Goal: Task Accomplishment & Management: Complete application form

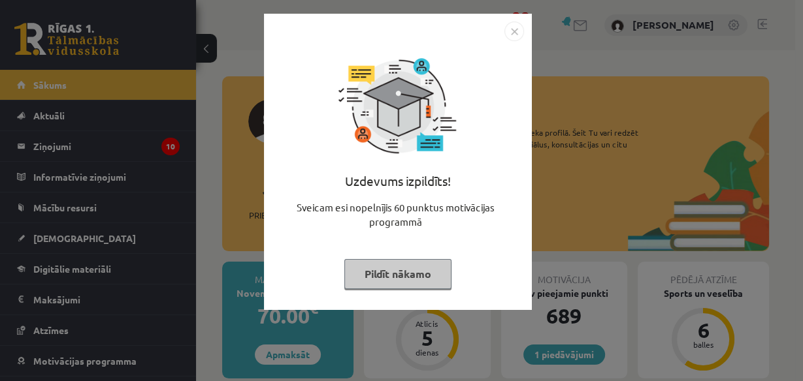
click at [410, 266] on button "Pildīt nākamo" at bounding box center [397, 274] width 107 height 30
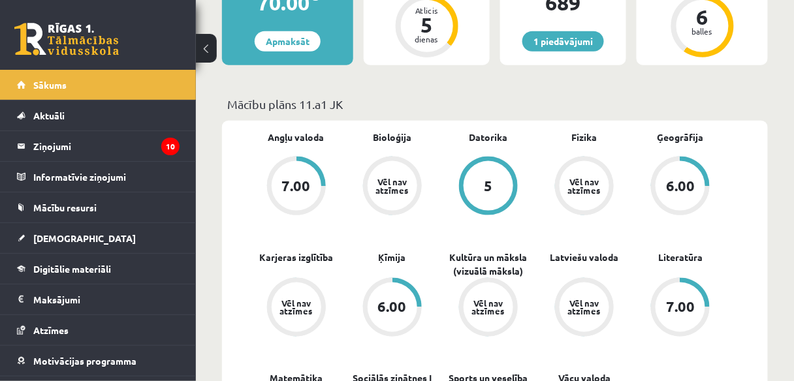
scroll to position [209, 0]
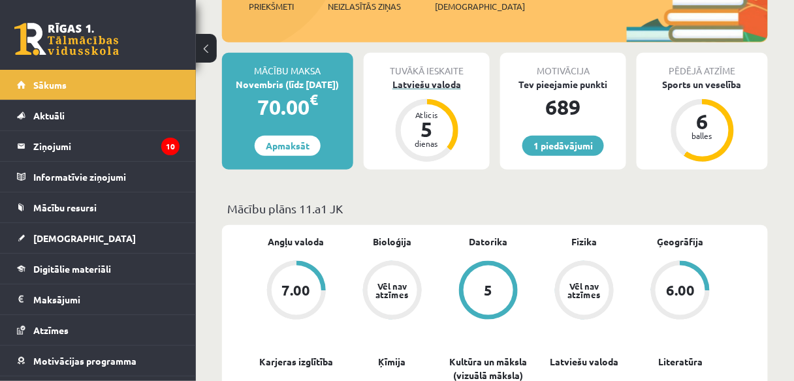
click at [433, 82] on div "Latviešu valoda" at bounding box center [427, 85] width 126 height 14
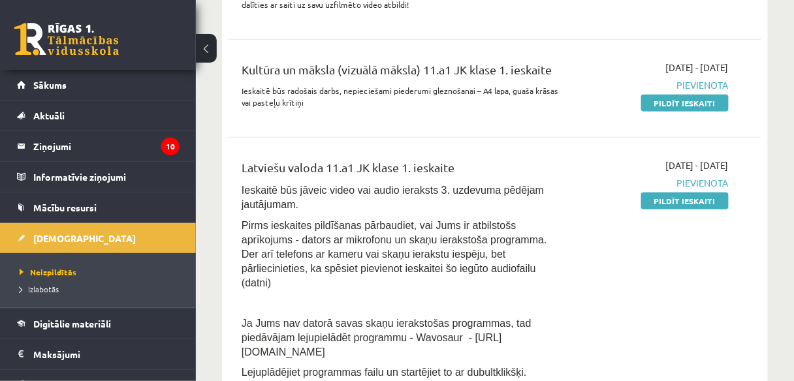
scroll to position [209, 0]
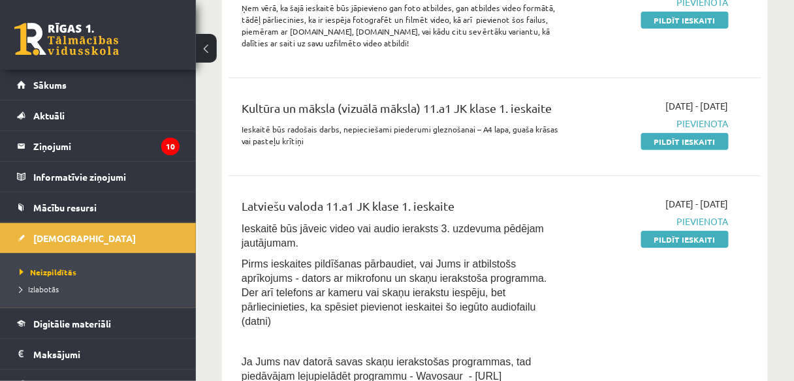
drag, startPoint x: 676, startPoint y: 243, endPoint x: 447, endPoint y: 59, distance: 294.1
click at [676, 243] on link "Pildīt ieskaiti" at bounding box center [685, 239] width 88 height 17
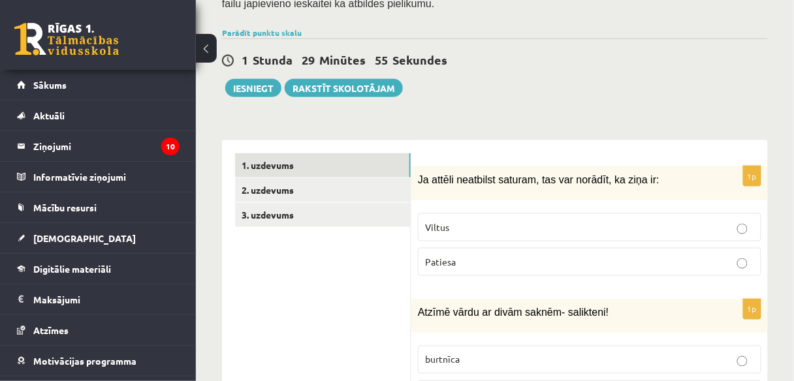
scroll to position [418, 0]
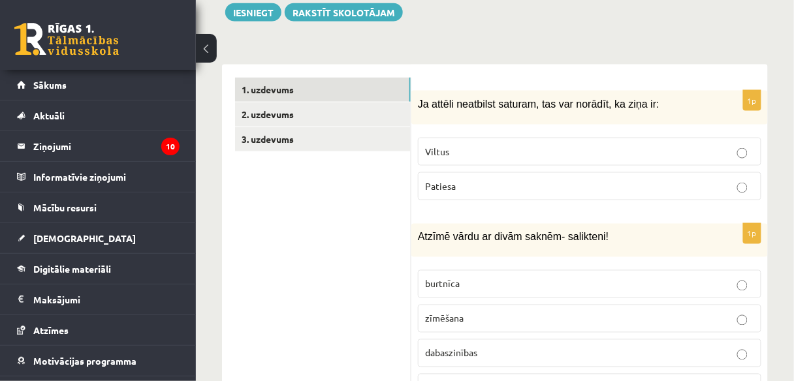
click at [526, 145] on p "Viltus" at bounding box center [589, 152] width 329 height 14
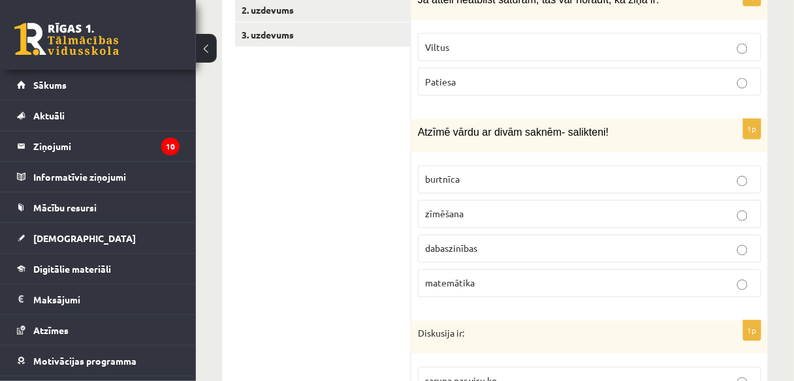
click at [509, 242] on p "dabaszinības" at bounding box center [589, 249] width 329 height 14
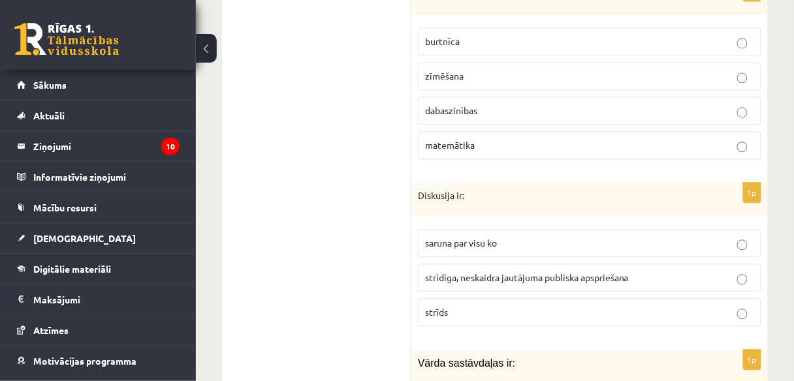
scroll to position [679, 0]
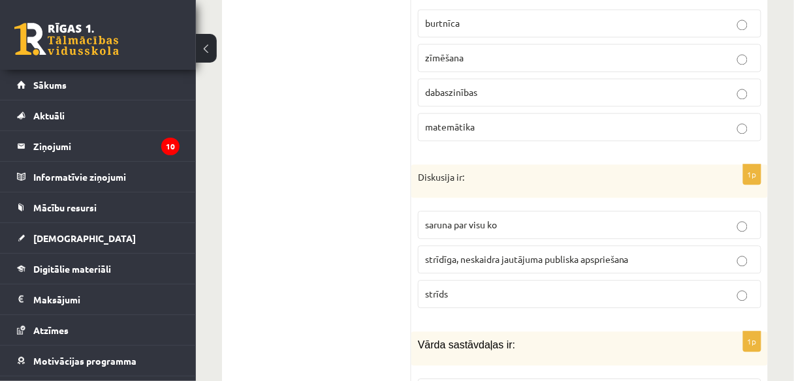
click at [516, 253] on span "strīdīga, neskaidra jautājuma publiska apspriešana" at bounding box center [527, 259] width 204 height 12
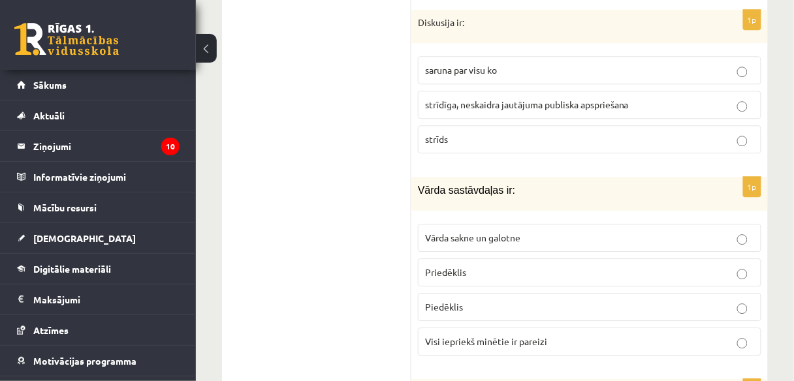
scroll to position [836, 0]
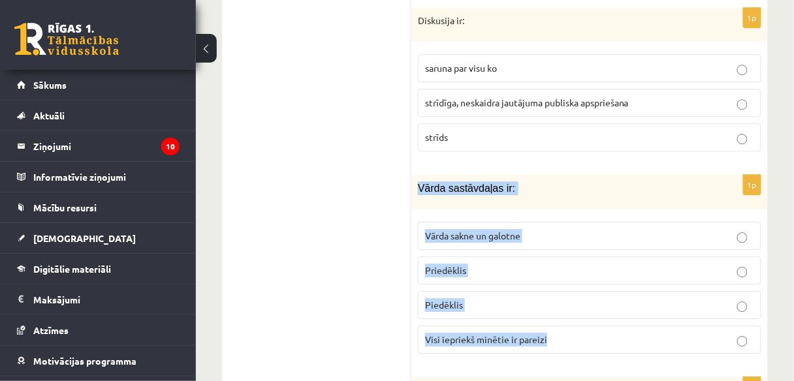
drag, startPoint x: 414, startPoint y: 168, endPoint x: 596, endPoint y: 309, distance: 230.0
click at [596, 309] on div "1p Vārda sastāvdaļas ir: Vārda sakne un galotne Priedēklis Piedēklis Visi iepri…" at bounding box center [589, 269] width 357 height 189
copy div "Vārda sastāvdaļas ir: Vārda sakne un galotne Priedēklis Piedēklis Visi iepriekš…"
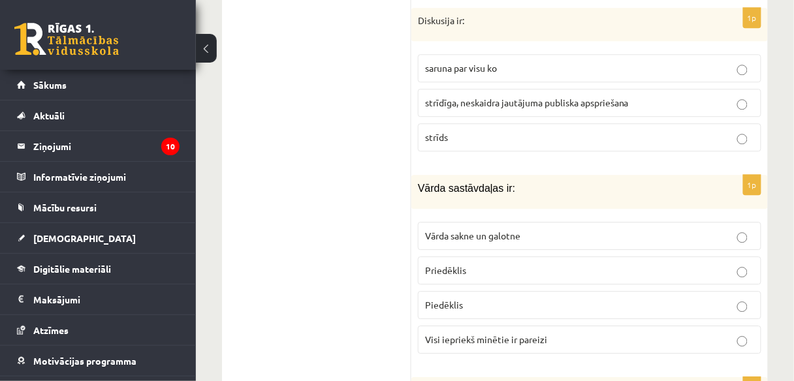
click at [522, 333] on p "Visi iepriekš minētie ir pareizi" at bounding box center [589, 340] width 329 height 14
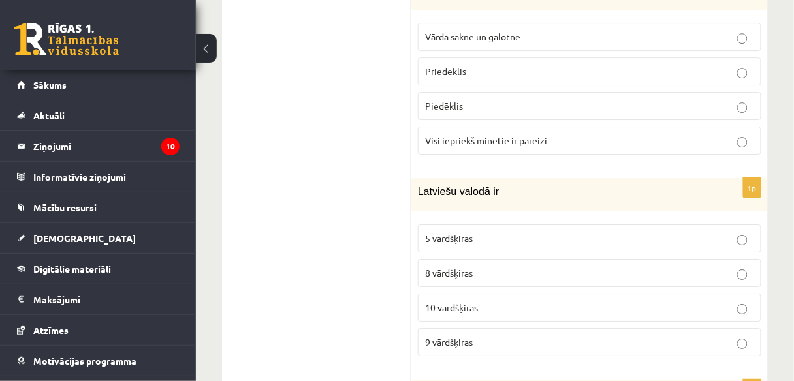
scroll to position [1097, 0]
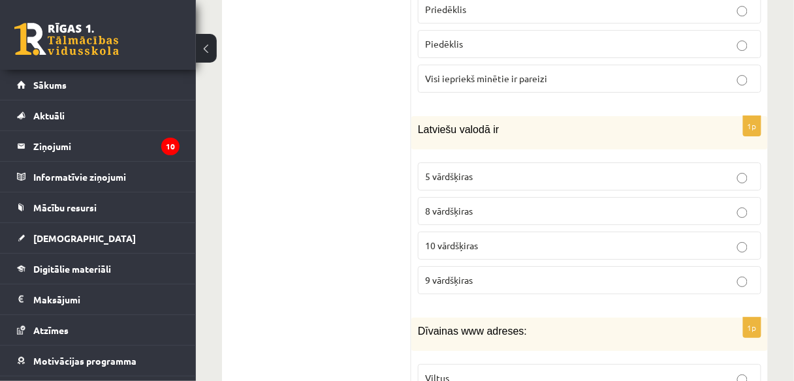
click at [507, 239] on p "10 vārdšķiras" at bounding box center [589, 246] width 329 height 14
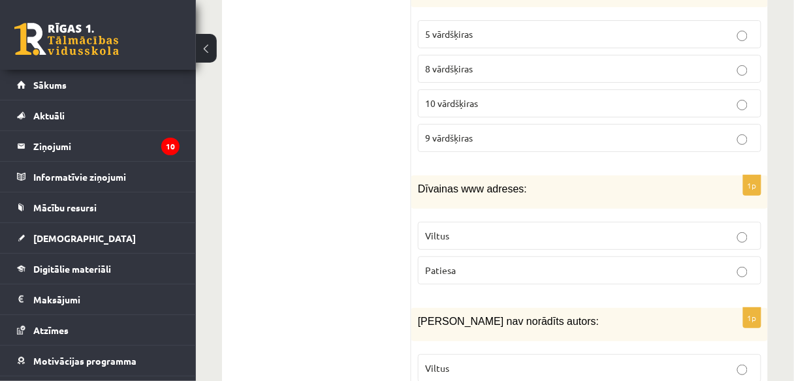
scroll to position [1254, 0]
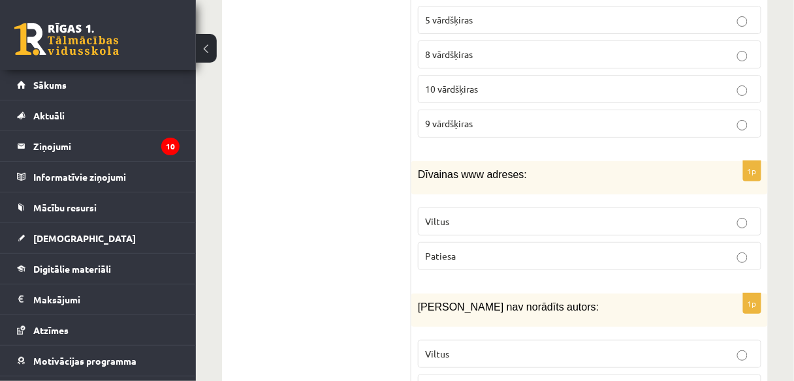
click at [517, 215] on p "Viltus" at bounding box center [589, 222] width 329 height 14
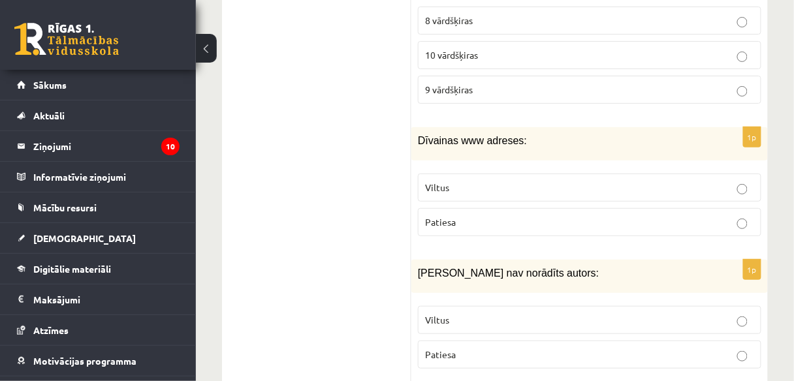
scroll to position [1358, 0]
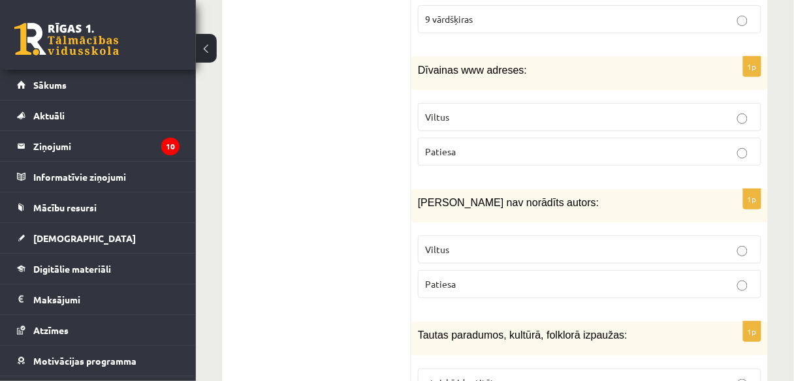
click at [498, 243] on p "Viltus" at bounding box center [589, 250] width 329 height 14
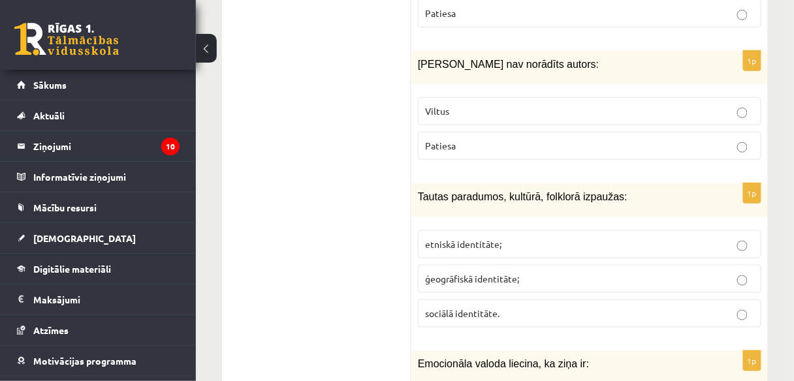
scroll to position [1515, 0]
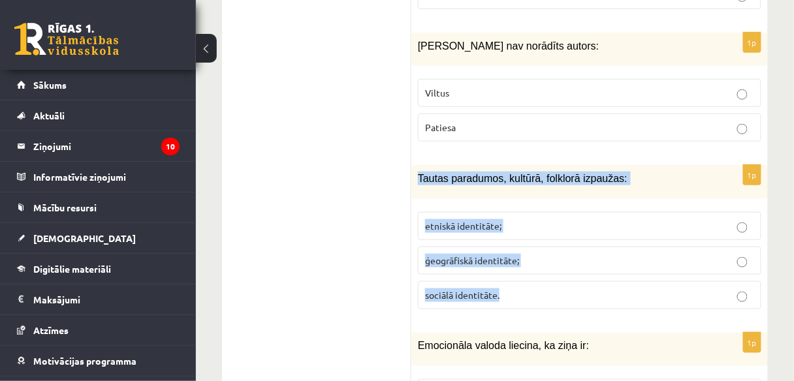
drag, startPoint x: 491, startPoint y: 176, endPoint x: 557, endPoint y: 253, distance: 101.4
click at [557, 253] on div "1p Tautas paradumos, kultūrā, folklorā izpaužas: etniskā identitāte; ģeogrāfisk…" at bounding box center [589, 242] width 357 height 154
copy div "Tautas paradumos, kultūrā, folklorā izpaužas: etniskā identitāte; ģeogrāfiskā i…"
click at [558, 219] on p "etniskā identitāte;" at bounding box center [589, 226] width 329 height 14
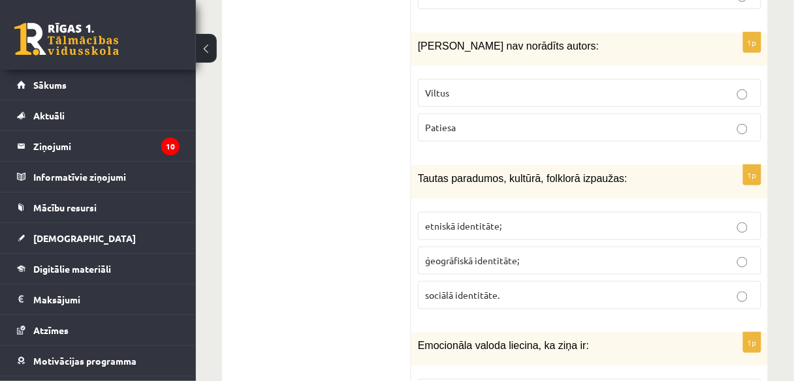
scroll to position [1672, 0]
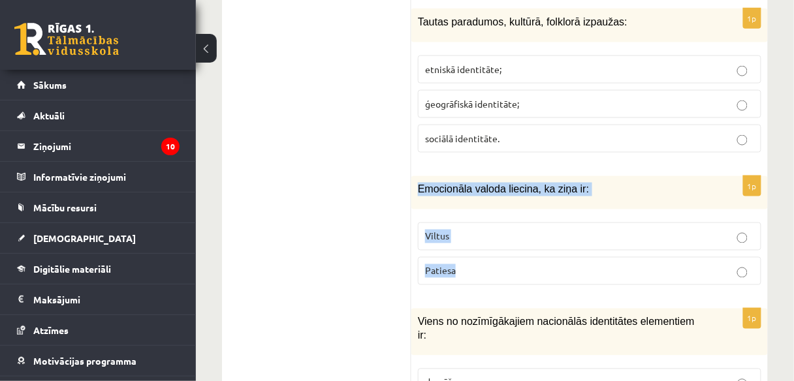
drag, startPoint x: 418, startPoint y: 163, endPoint x: 513, endPoint y: 225, distance: 113.2
click at [513, 225] on div "1p Emocionāla valoda liecina, ka ziņa ir: Viltus Patiesa" at bounding box center [589, 236] width 357 height 120
copy div "Emocionāla valoda liecina, ka ziņa ir: Viltus Patiesa"
click at [504, 230] on p "Viltus" at bounding box center [589, 237] width 329 height 14
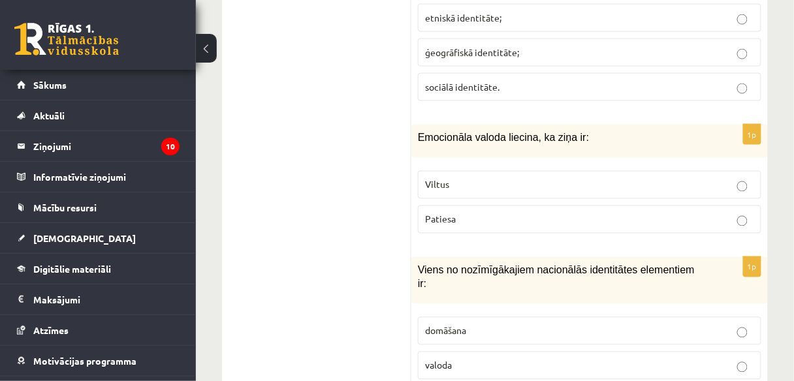
scroll to position [1829, 0]
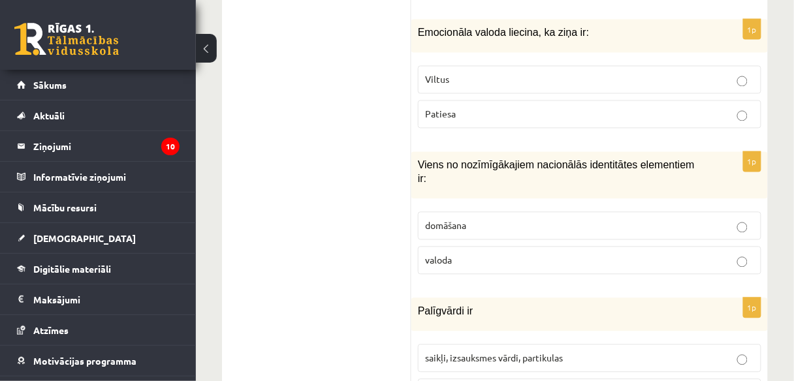
click at [502, 254] on p "valoda" at bounding box center [589, 261] width 329 height 14
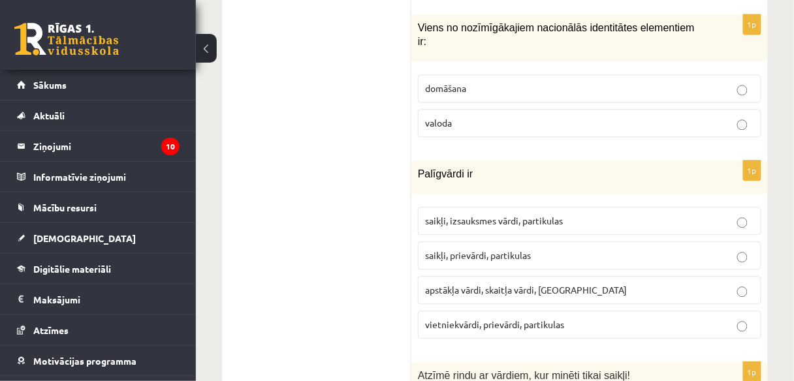
scroll to position [2038, 0]
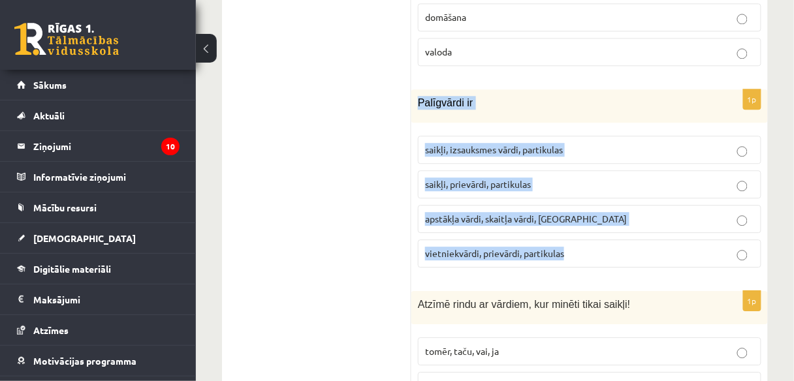
drag, startPoint x: 417, startPoint y: 58, endPoint x: 610, endPoint y: 215, distance: 248.9
click at [610, 215] on div "1p Palīgvārdi ir saikļi, izsauksmes vārdi, partikulas saikļi, prievārdi, partik…" at bounding box center [589, 183] width 357 height 189
copy div "Palīgvārdi ir saikļi, izsauksmes vārdi, partikulas saikļi, prievārdi, partikula…"
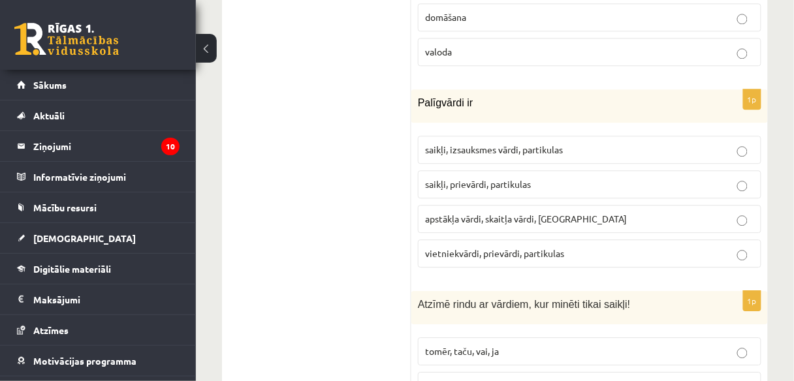
click at [590, 178] on p "saikļi, prievārdi, partikulas" at bounding box center [589, 185] width 329 height 14
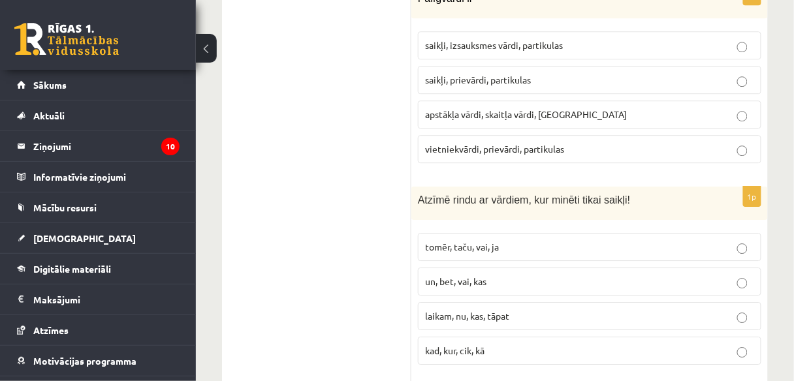
scroll to position [2194, 0]
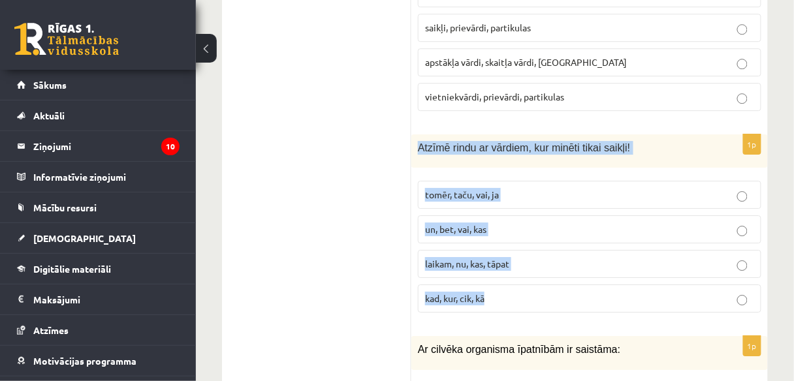
drag, startPoint x: 413, startPoint y: 101, endPoint x: 605, endPoint y: 240, distance: 237.1
click at [605, 240] on div "1p Atzīmē rindu ar vārdiem, kur minēti tikai saikļi! tomēr, taču, vai, ja un, b…" at bounding box center [589, 229] width 357 height 189
copy div "Atzīmē rindu ar vārdiem, kur minēti tikai saikļi! tomēr, taču, vai, ja un, bet,…"
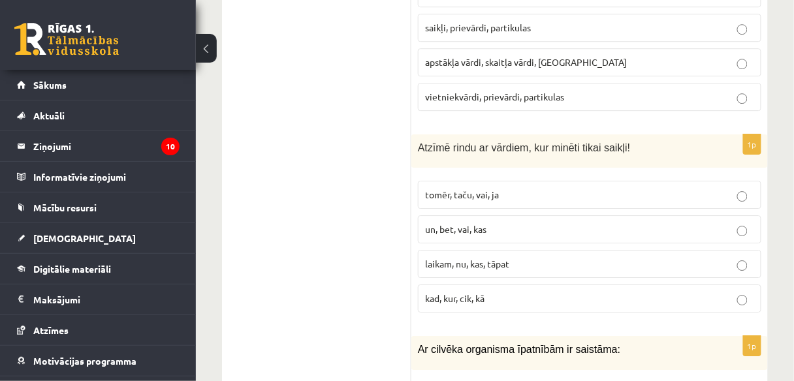
drag, startPoint x: 361, startPoint y: 133, endPoint x: 420, endPoint y: 134, distance: 59.4
click at [521, 188] on p "tomēr, taču, vai, ja" at bounding box center [589, 195] width 329 height 14
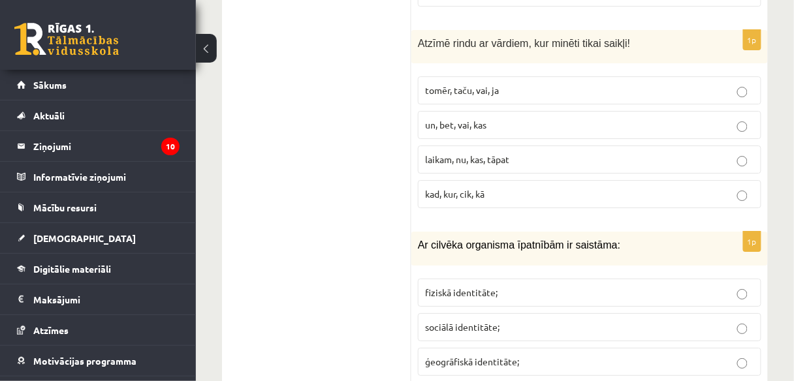
scroll to position [2351, 0]
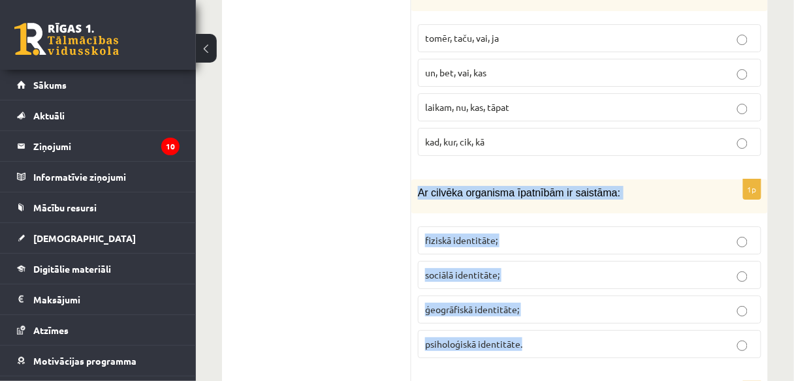
drag, startPoint x: 418, startPoint y: 145, endPoint x: 572, endPoint y: 300, distance: 218.9
click at [572, 300] on div "1p Ar cilvēka organisma īpatnībām ir saistāma: fiziskā identitāte; sociālā iden…" at bounding box center [589, 274] width 357 height 189
copy div "Ar cilvēka organisma īpatnībām ir saistāma: fiziskā identitāte; sociālā identit…"
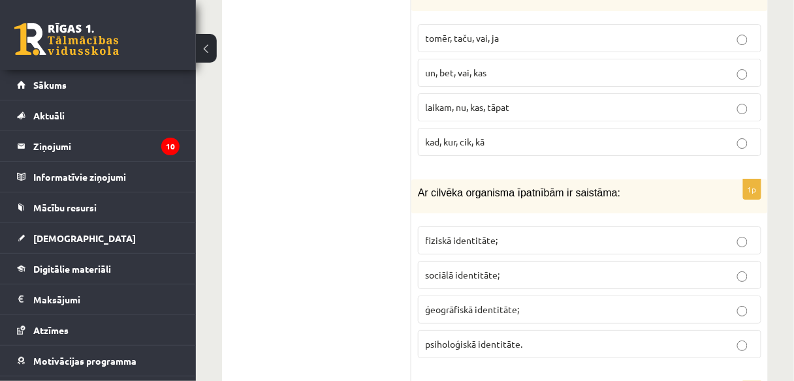
drag, startPoint x: 357, startPoint y: 228, endPoint x: 479, endPoint y: 195, distance: 127.0
click at [516, 234] on p "fiziskā identitāte;" at bounding box center [589, 241] width 329 height 14
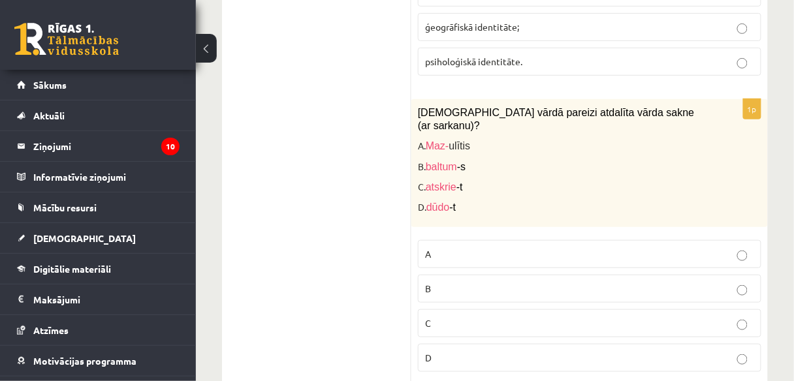
scroll to position [2665, 0]
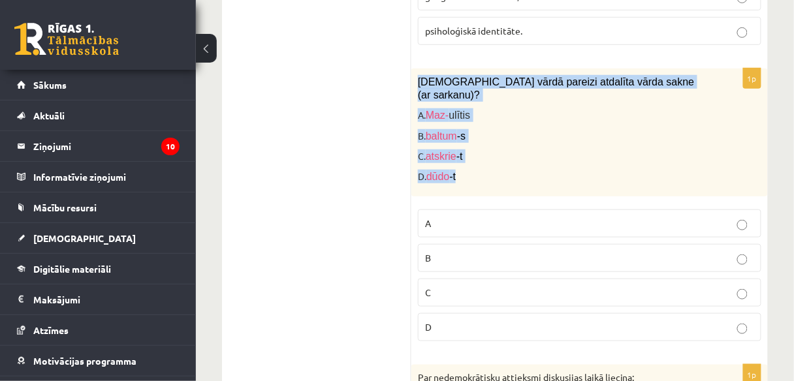
drag, startPoint x: 417, startPoint y: 35, endPoint x: 548, endPoint y: 116, distance: 153.3
click at [548, 116] on div "Kurā vārdā pareizi atdalīta vārda sakne (ar sarkanu)? A. Maz- ulītis B. baltum …" at bounding box center [589, 133] width 357 height 129
copy div "Kurā vārdā pareizi atdalīta vārda sakne (ar sarkanu)? A. Maz- ulītis B. baltum …"
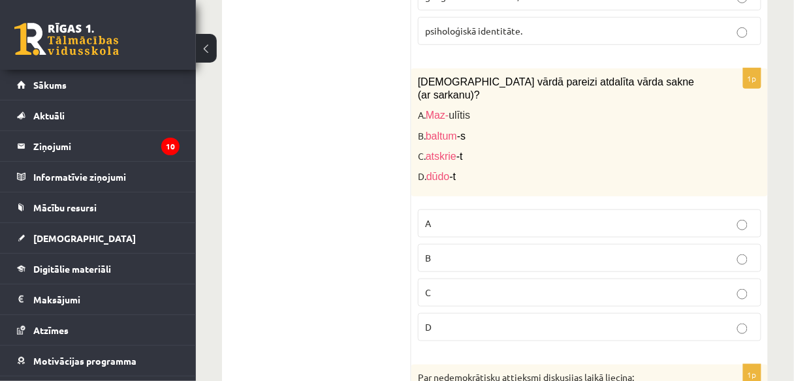
click at [475, 321] on p "D" at bounding box center [589, 328] width 329 height 14
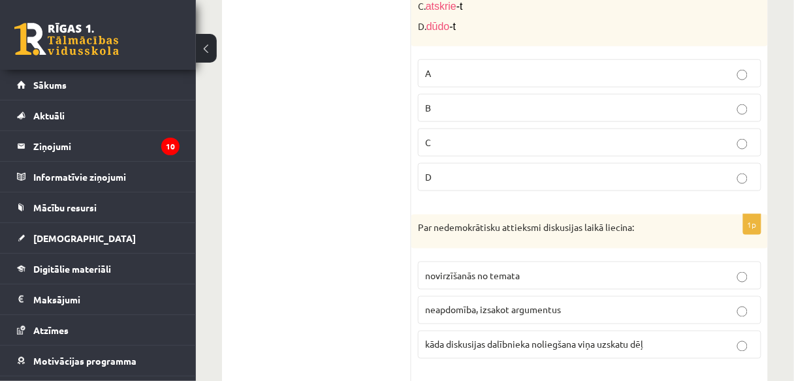
scroll to position [2821, 0]
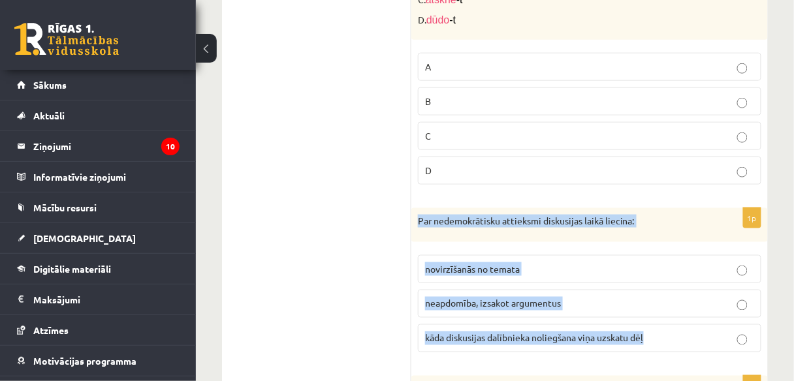
drag, startPoint x: 417, startPoint y: 159, endPoint x: 688, endPoint y: 276, distance: 295.8
click at [688, 276] on div "1p Par nedemokrātisku attieksmi diskusijas laikā liecina: novirzīšanās no temat…" at bounding box center [589, 285] width 357 height 155
copy div "Par nedemokrātisku attieksmi diskusijas laikā liecina: novirzīšanās no temata n…"
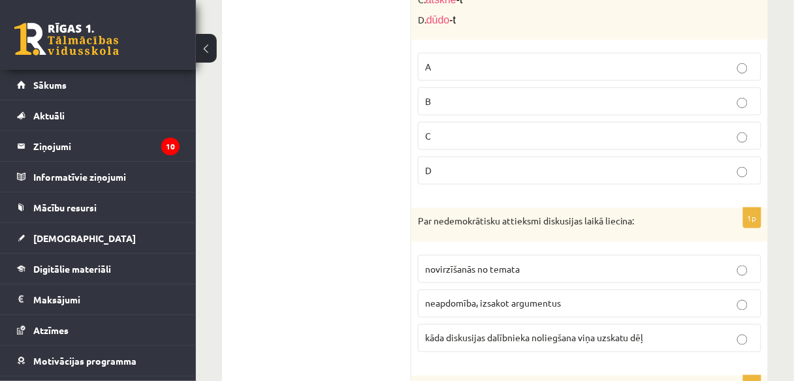
click at [495, 332] on span "kāda diskusijas dalībnieka noliegšana viņa uzskatu dēļ" at bounding box center [534, 338] width 219 height 12
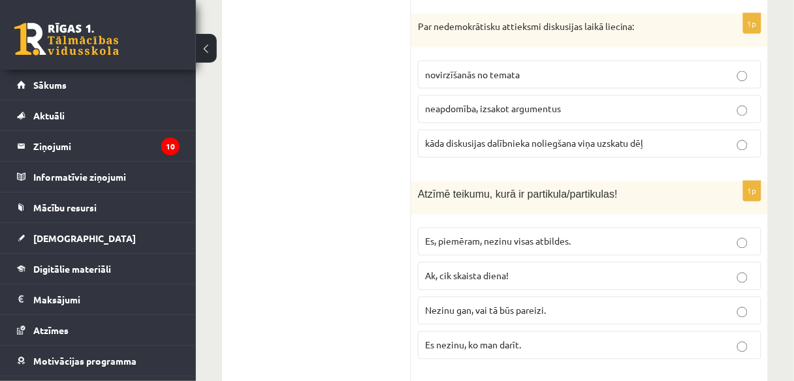
scroll to position [3083, 0]
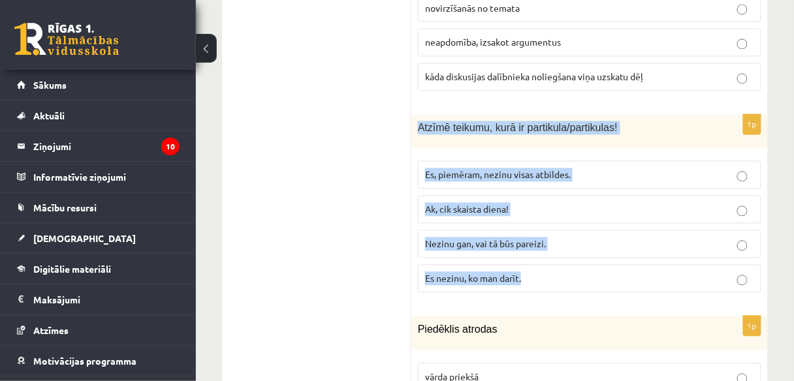
drag, startPoint x: 417, startPoint y: 61, endPoint x: 554, endPoint y: 161, distance: 169.2
click at [566, 214] on div "1p Atzīmē teikumu, kurā ir partikula/partikulas! Es, piemēram, nezinu visas atb…" at bounding box center [589, 209] width 357 height 189
copy div "Atzīmē teikumu, kurā ir partikula/partikulas! Es, piemēram, nezinu visas atbild…"
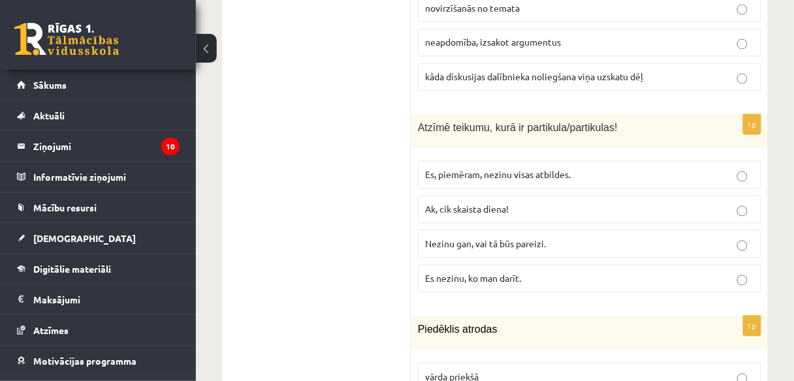
click at [557, 238] on p "Nezinu gan, vai tā būs pareizi." at bounding box center [589, 245] width 329 height 14
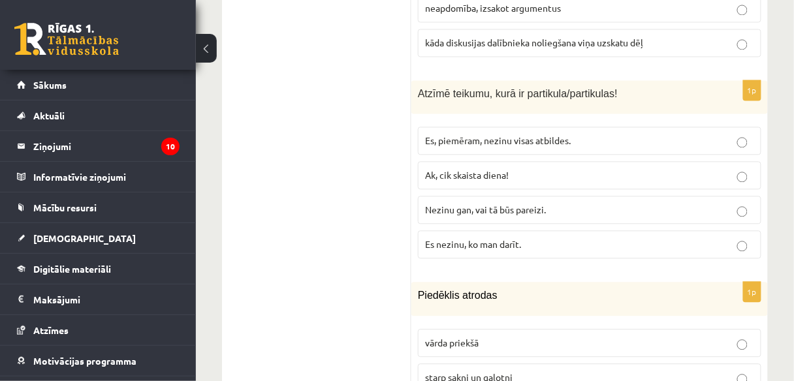
scroll to position [3187, 0]
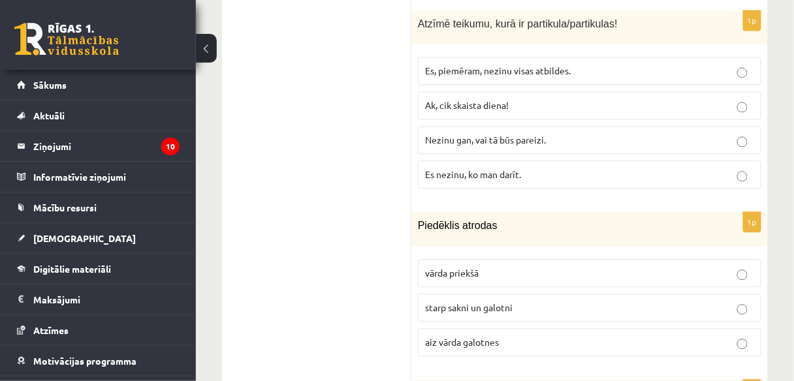
click at [530, 301] on p "starp sakni un galotni" at bounding box center [589, 308] width 329 height 14
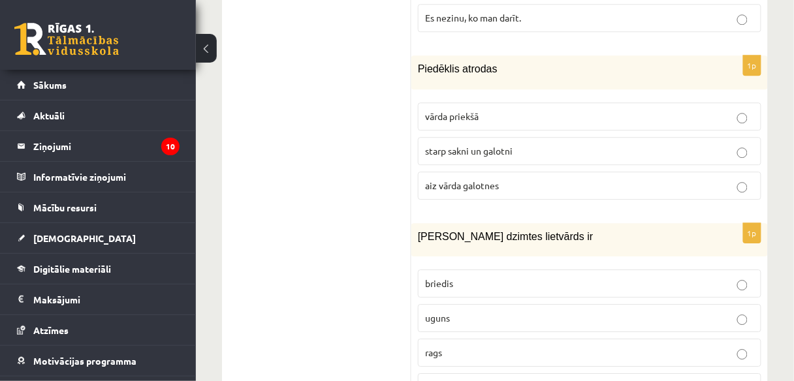
scroll to position [3396, 0]
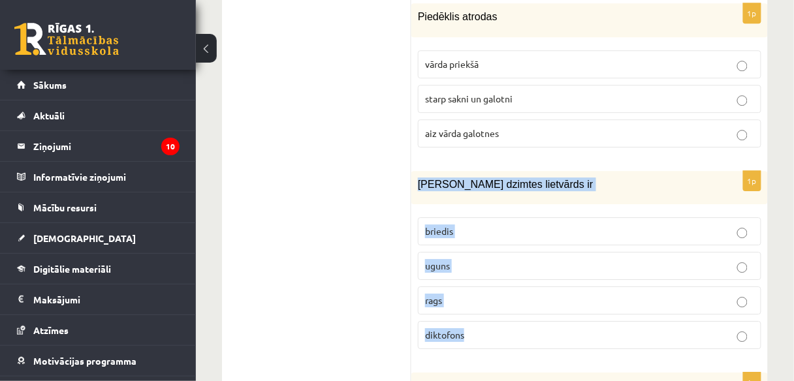
drag, startPoint x: 419, startPoint y: 116, endPoint x: 565, endPoint y: 251, distance: 198.7
click at [565, 251] on div "1p Sieviešu dzimtes lietvārds ir briedis uguns rags diktofons" at bounding box center [589, 265] width 357 height 189
copy div "Sieviešu dzimtes lietvārds ir briedis uguns rags diktofons"
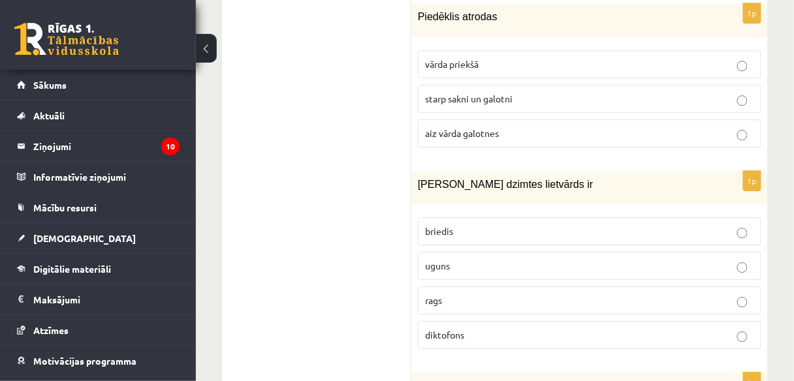
drag, startPoint x: 324, startPoint y: 194, endPoint x: 482, endPoint y: 195, distance: 158.1
click at [326, 193] on ul "1. uzdevums 2. uzdevums 3. uzdevums" at bounding box center [323, 285] width 176 height 6370
click at [490, 259] on p "uguns" at bounding box center [589, 266] width 329 height 14
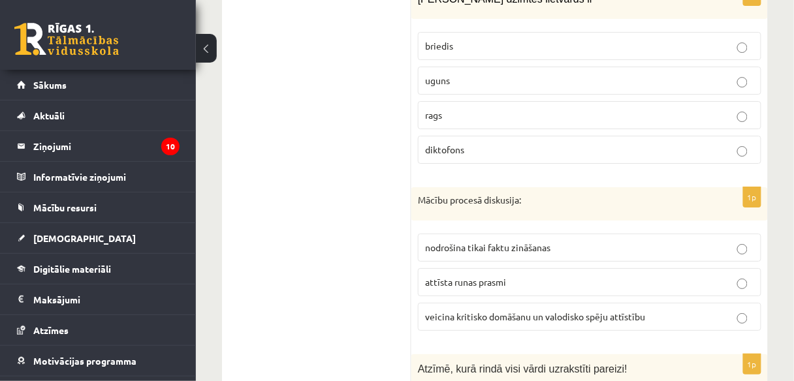
scroll to position [3605, 0]
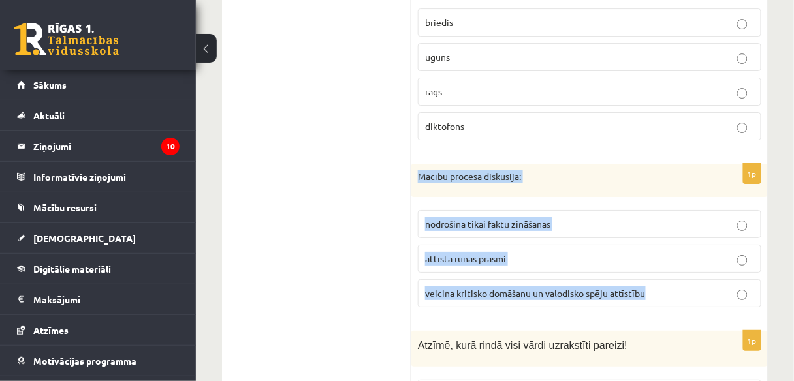
drag, startPoint x: 418, startPoint y: 110, endPoint x: 653, endPoint y: 215, distance: 257.6
click at [675, 233] on div "1p Mācību procesā diskusija: nodrošina tikai faktu zināšanas attīsta runas pras…" at bounding box center [589, 241] width 357 height 155
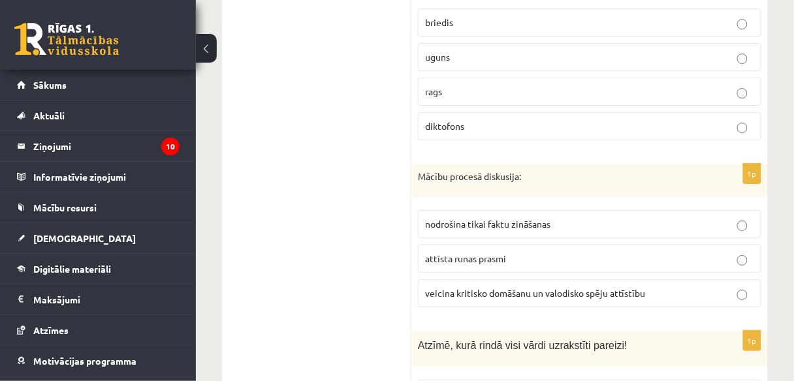
drag, startPoint x: 330, startPoint y: 242, endPoint x: 496, endPoint y: 238, distance: 165.3
click at [336, 241] on ul "1. uzdevums 2. uzdevums 3. uzdevums" at bounding box center [323, 76] width 176 height 6370
click at [562, 287] on span "veicina kritisko domāšanu un valodisko spēju attīstību" at bounding box center [535, 293] width 221 height 12
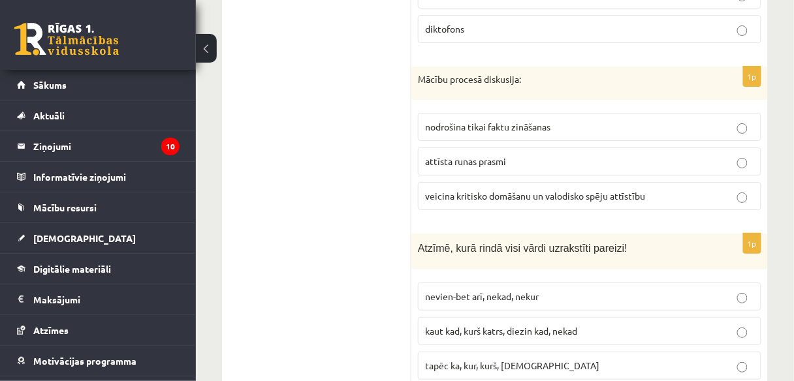
scroll to position [3710, 0]
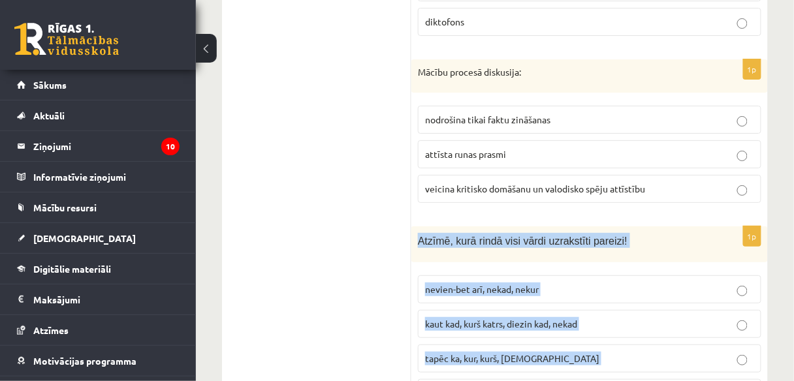
drag, startPoint x: 414, startPoint y: 171, endPoint x: 647, endPoint y: 296, distance: 264.4
click at [652, 312] on div "1p Atzīmē, kurā rindā visi vārdi uzrakstīti pareizi! nevien-bet arī, nekad, nek…" at bounding box center [589, 322] width 357 height 191
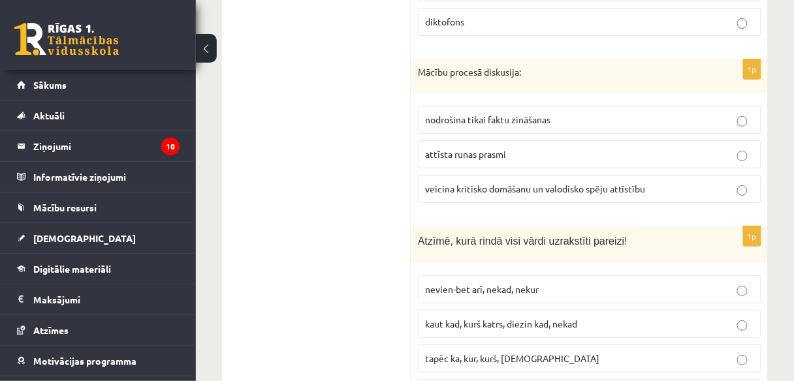
drag, startPoint x: 333, startPoint y: 242, endPoint x: 539, endPoint y: 300, distance: 214.6
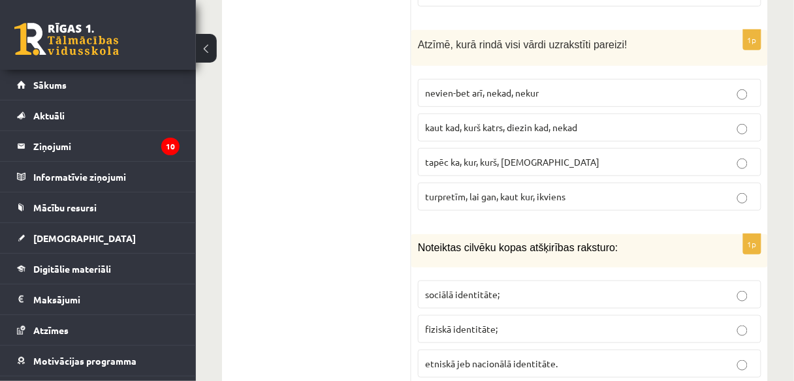
scroll to position [3971, 0]
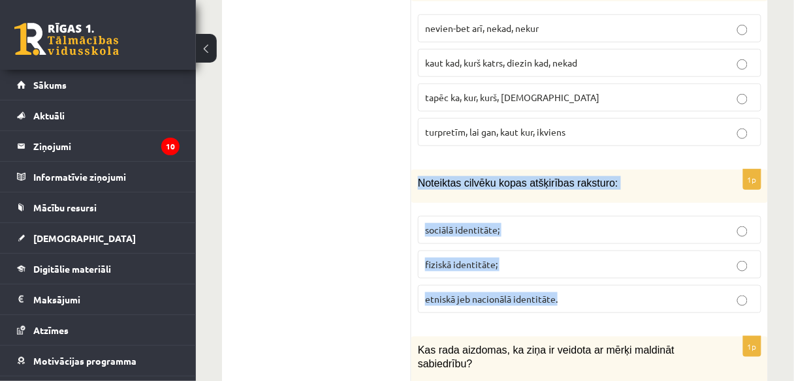
drag, startPoint x: 419, startPoint y: 112, endPoint x: 639, endPoint y: 209, distance: 241.0
click at [639, 209] on div "1p Noteiktas cilvēku kopas atšķirības raksturo: sociālā identitāte; fiziskā ide…" at bounding box center [589, 247] width 357 height 154
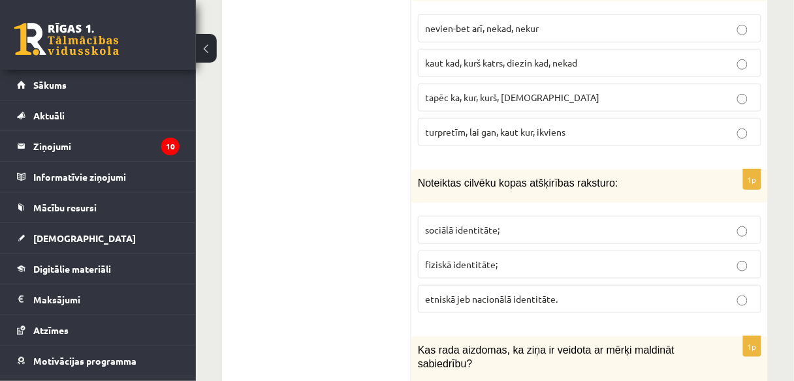
click at [495, 293] on span "etniskā jeb nacionālā identitāte." at bounding box center [491, 299] width 133 height 12
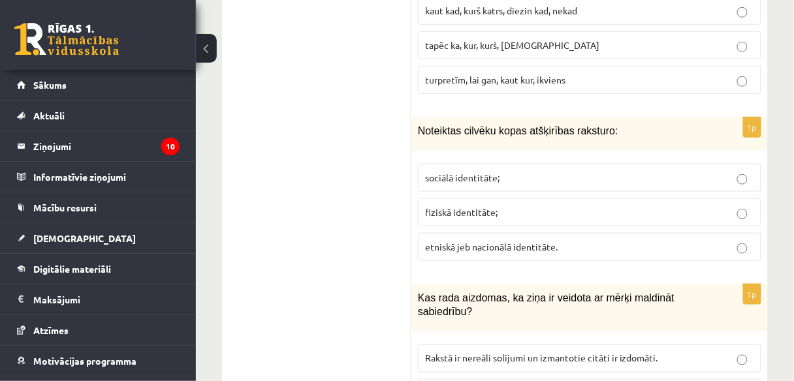
scroll to position [4127, 0]
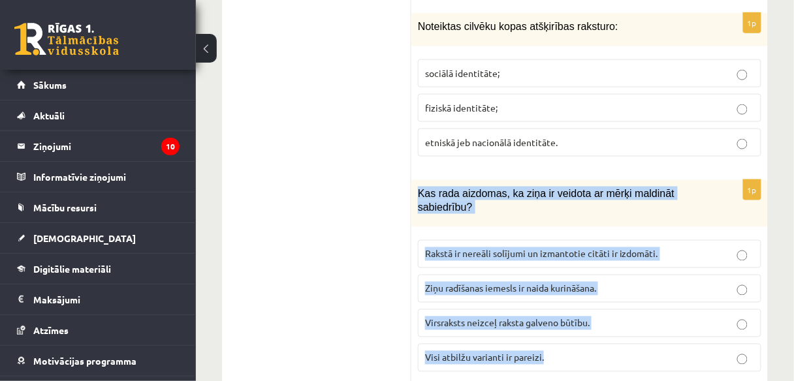
drag, startPoint x: 419, startPoint y: 119, endPoint x: 628, endPoint y: 273, distance: 260.2
click at [628, 273] on div "1p Kas rada aizdomas, ka ziņa ir veidota ar mērķi maldināt sabiedrību? Rakstā i…" at bounding box center [589, 281] width 357 height 202
click at [605, 351] on p "Visi atbilžu varianti ir pareizi." at bounding box center [589, 358] width 329 height 14
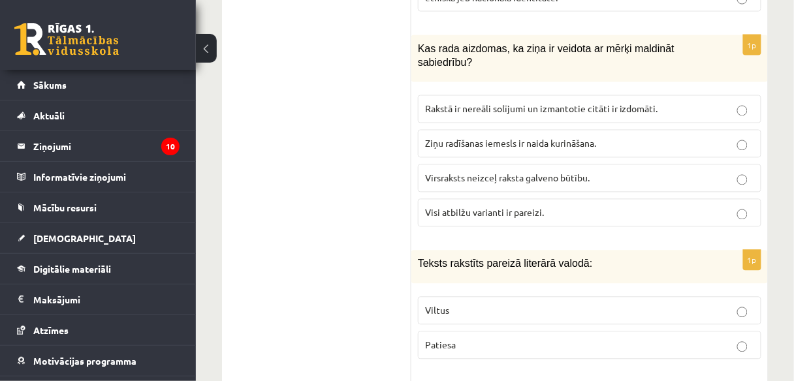
scroll to position [4284, 0]
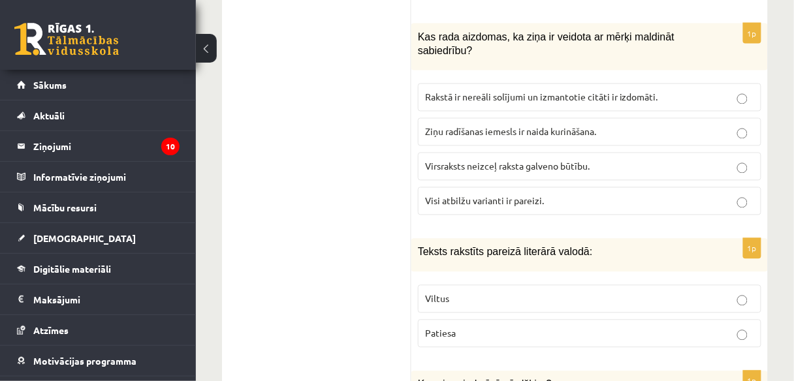
click at [524, 327] on p "Patiesa" at bounding box center [589, 334] width 329 height 14
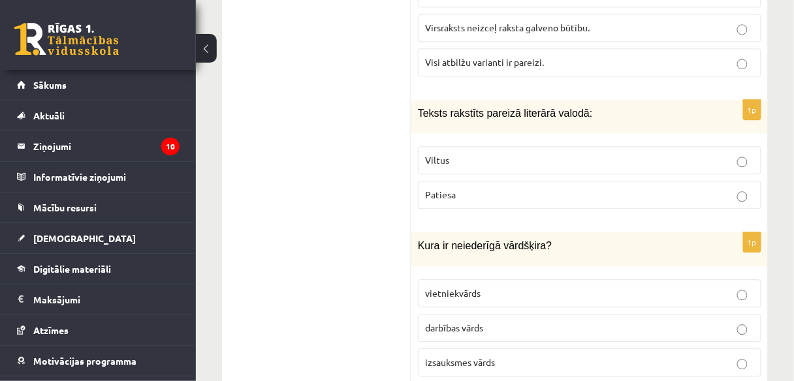
scroll to position [4441, 0]
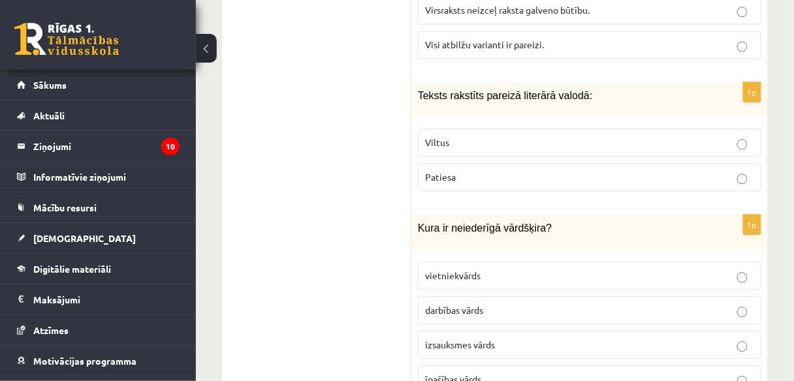
click at [509, 338] on p "izsauksmes vārds" at bounding box center [589, 345] width 329 height 14
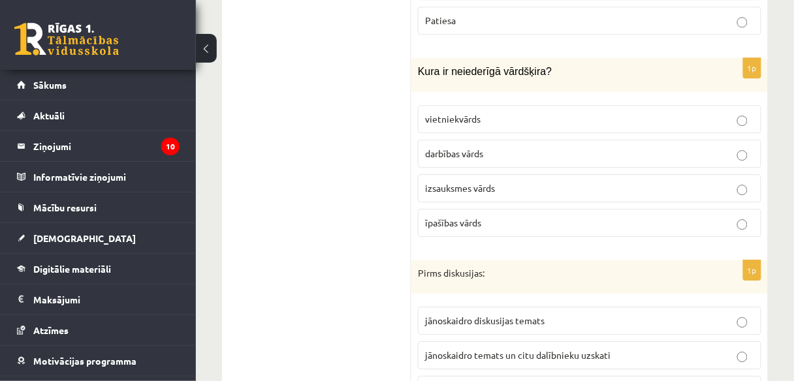
scroll to position [4650, 0]
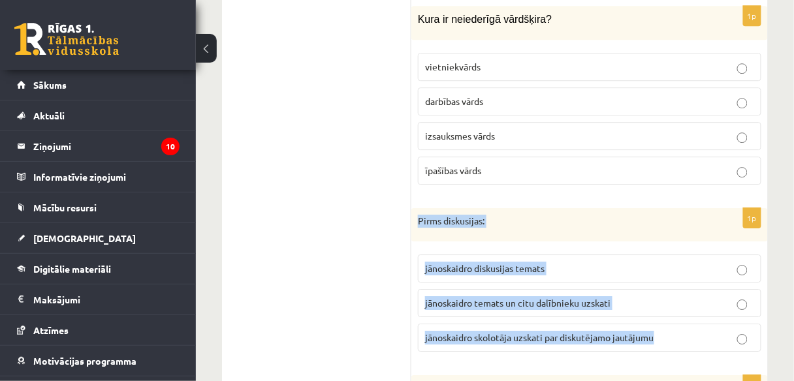
drag, startPoint x: 417, startPoint y: 140, endPoint x: 728, endPoint y: 247, distance: 328.6
click at [728, 247] on div "1p Pirms diskusijas: jānoskaidro diskusijas temats jānoskaidro temats un citu d…" at bounding box center [589, 285] width 357 height 155
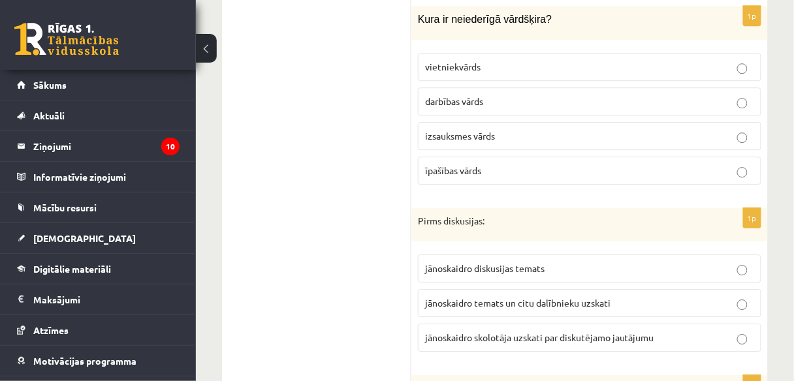
click at [493, 263] on span "jānoskaidro diskusijas temats" at bounding box center [485, 269] width 120 height 12
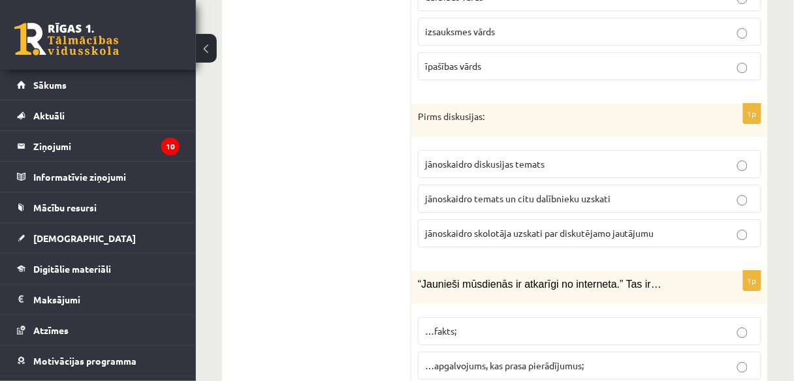
scroll to position [4807, 0]
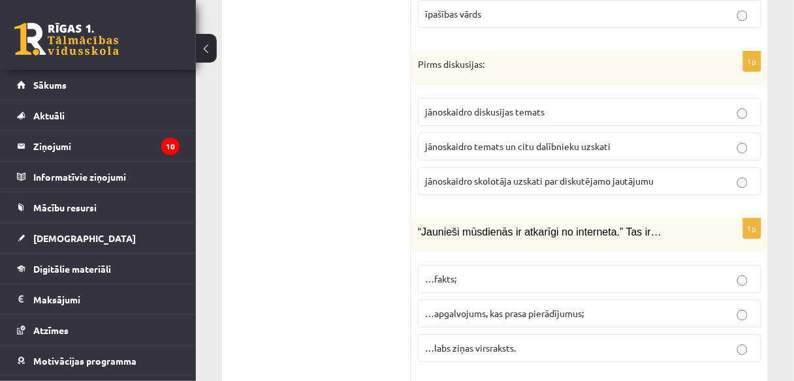
click at [578, 308] on span "…apgalvojums, kas prasa pierādījumus;" at bounding box center [504, 314] width 159 height 12
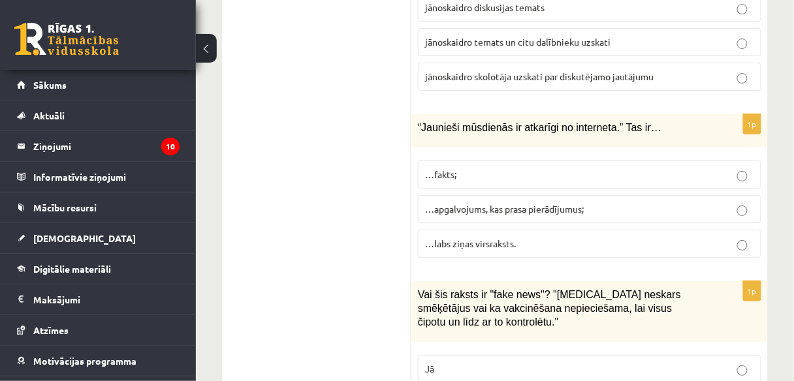
scroll to position [4963, 0]
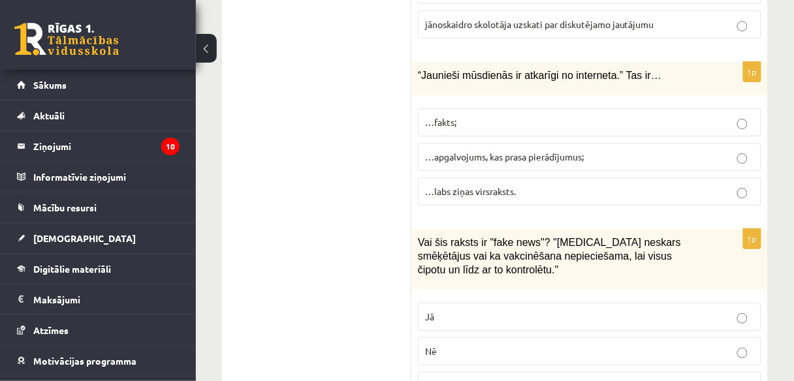
click at [498, 310] on p "Jā" at bounding box center [589, 317] width 329 height 14
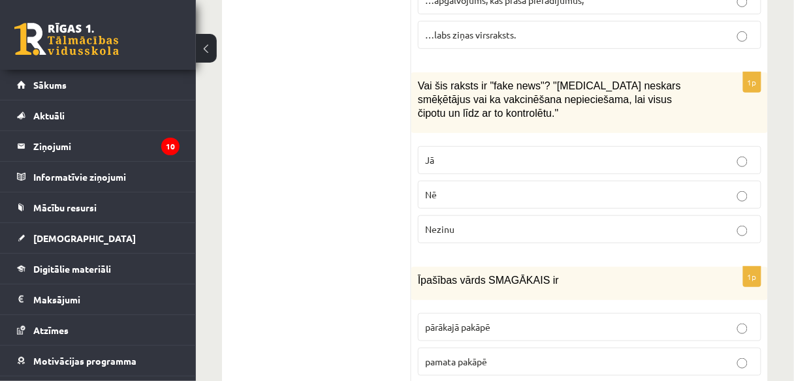
scroll to position [5172, 0]
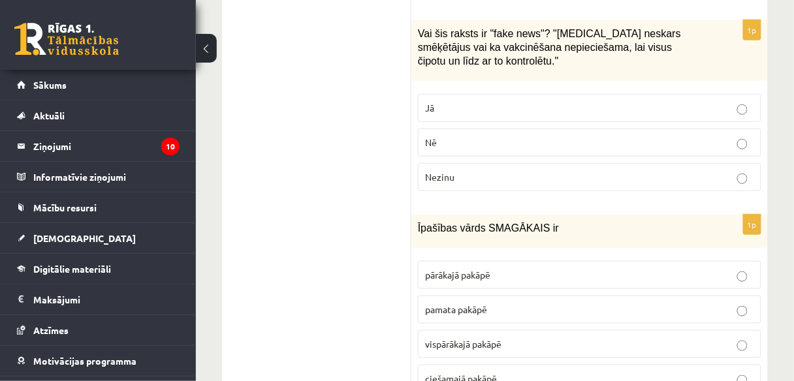
click at [469, 269] on span "pārākajā pakāpē" at bounding box center [457, 275] width 65 height 12
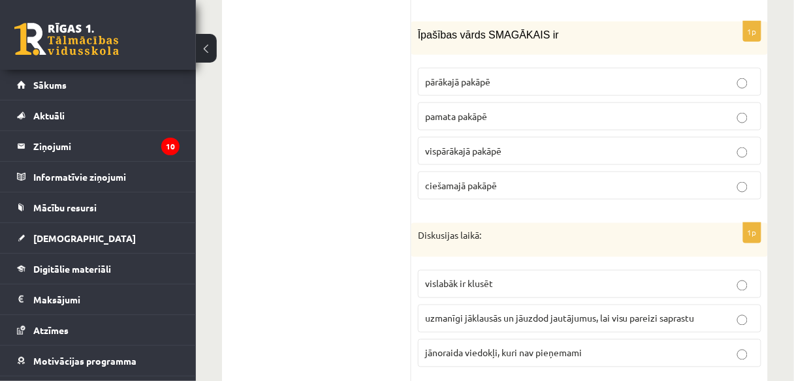
scroll to position [5381, 0]
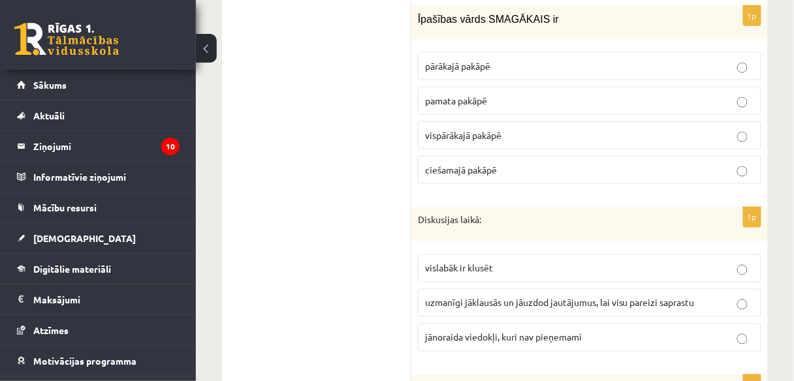
click at [551, 297] on span "uzmanīgi jāklausās un jāuzdod jautājumus, lai visu pareizi saprastu" at bounding box center [560, 303] width 270 height 12
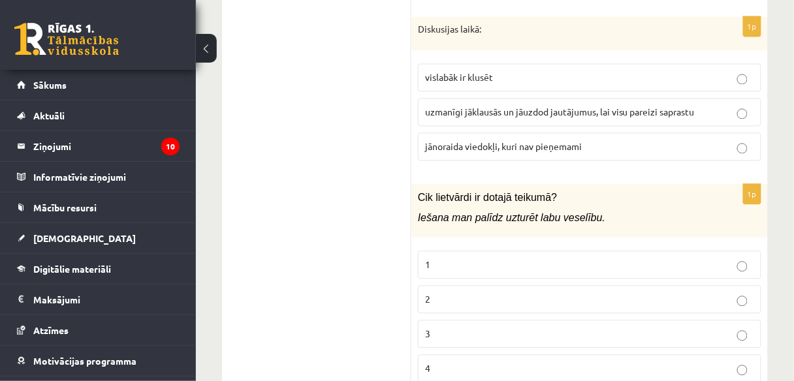
scroll to position [5590, 0]
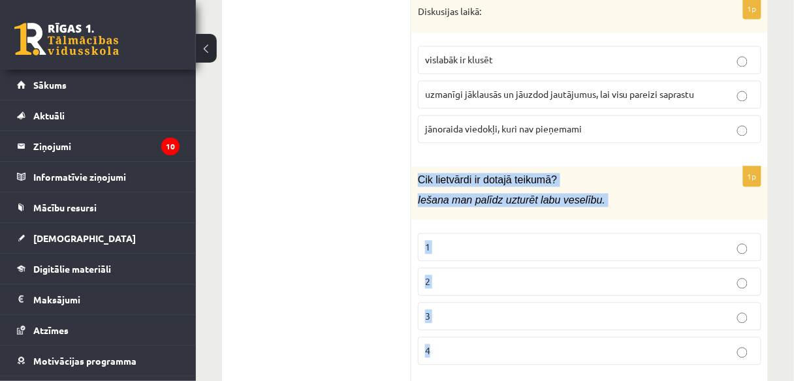
drag, startPoint x: 418, startPoint y: 93, endPoint x: 499, endPoint y: 269, distance: 194.0
click at [499, 269] on div "1p Cik lietvārdi ir dotajā teikumā? Iešana man palīdz uzturēt labu veselību. 1 …" at bounding box center [589, 272] width 357 height 210
click at [526, 275] on p "2" at bounding box center [589, 282] width 329 height 14
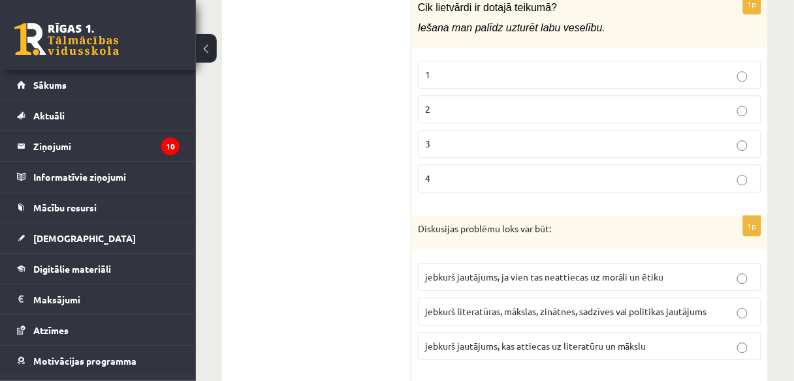
scroll to position [5799, 0]
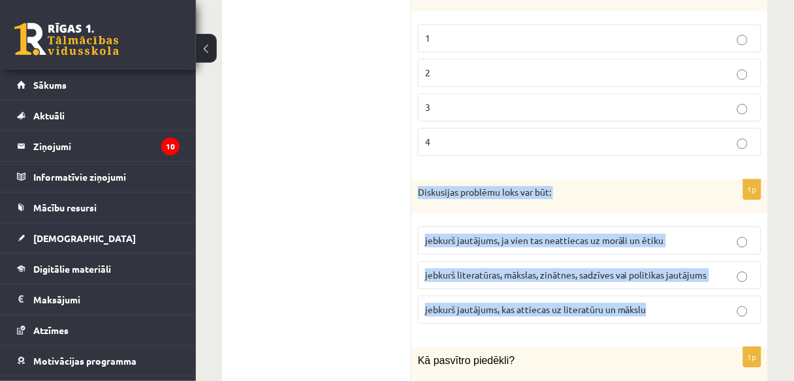
drag, startPoint x: 418, startPoint y: 104, endPoint x: 684, endPoint y: 221, distance: 291.0
click at [684, 221] on div "1p Diskusijas problēmu loks var būt: jebkurš jautājums, ja vien tas neattiecas …" at bounding box center [589, 257] width 357 height 155
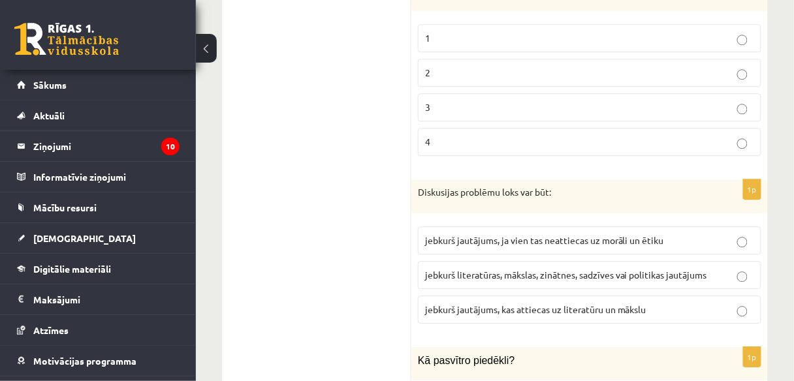
click at [520, 261] on label "jebkurš literatūras, mākslas, zinātnes, sadzīves vai politikas jautājums" at bounding box center [590, 275] width 344 height 28
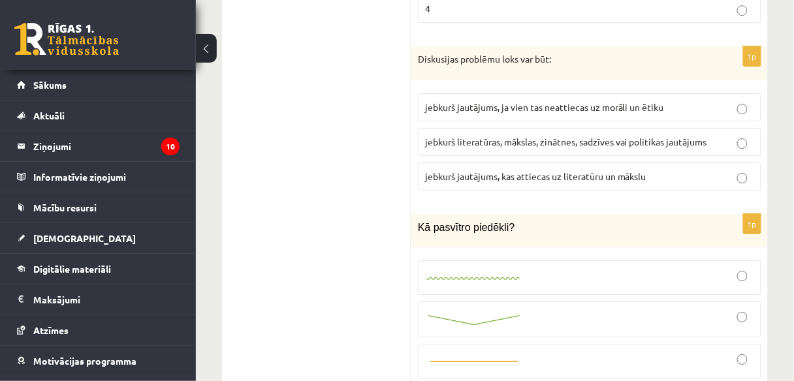
scroll to position [5956, 0]
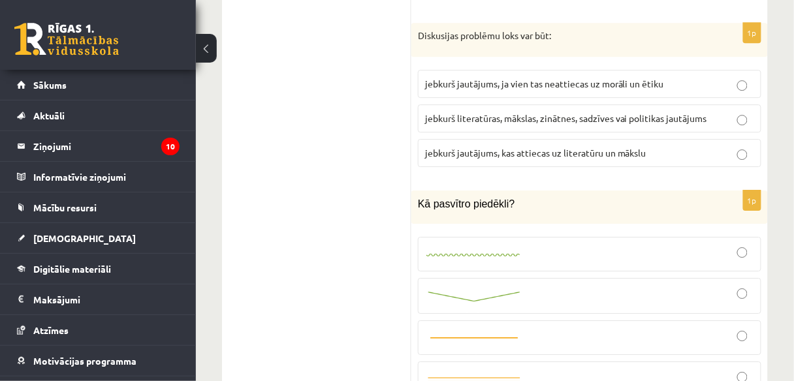
click at [539, 285] on div at bounding box center [589, 296] width 329 height 22
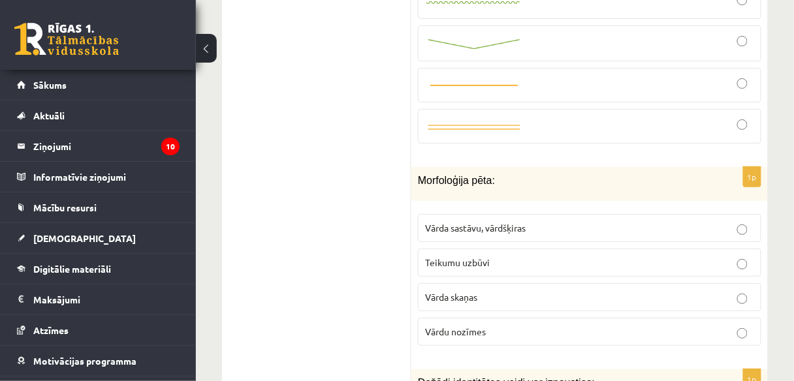
scroll to position [6270, 0]
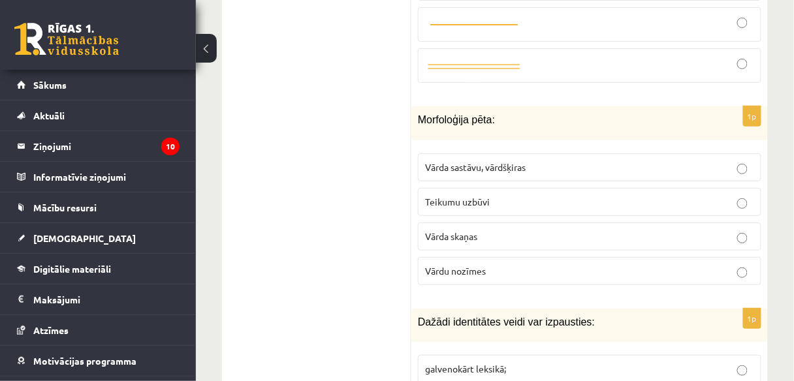
click at [505, 161] on span "Vārda sastāvu, vārdšķiras" at bounding box center [475, 167] width 101 height 12
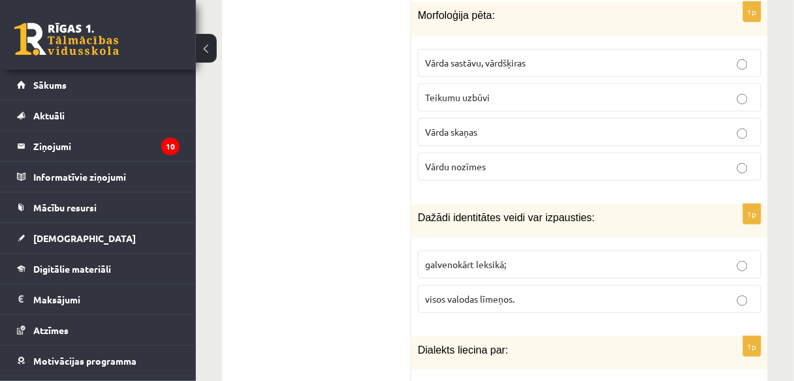
scroll to position [6426, 0]
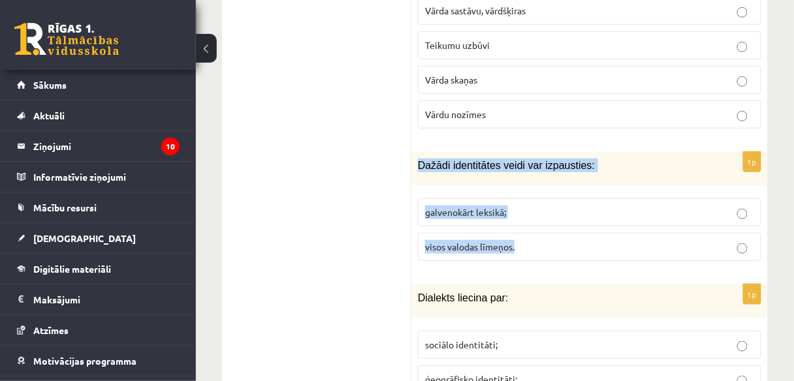
drag, startPoint x: 418, startPoint y: 71, endPoint x: 579, endPoint y: 161, distance: 184.2
click at [579, 161] on div "1p Dažādi identitātes veidi var izpausties: galvenokārt leksikā; visos valodas …" at bounding box center [589, 212] width 357 height 120
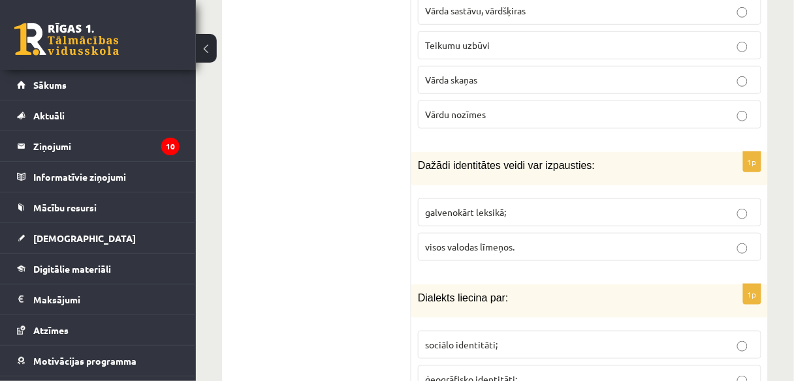
drag, startPoint x: 347, startPoint y: 168, endPoint x: 424, endPoint y: 168, distance: 77.1
click at [537, 233] on label "visos valodas līmeņos." at bounding box center [590, 247] width 344 height 28
click at [473, 374] on span "ģeogrāfisko identitāti;" at bounding box center [471, 380] width 92 height 12
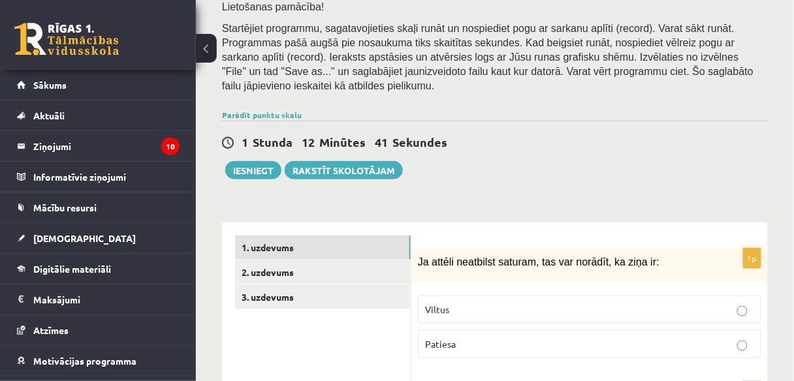
scroll to position [255, 0]
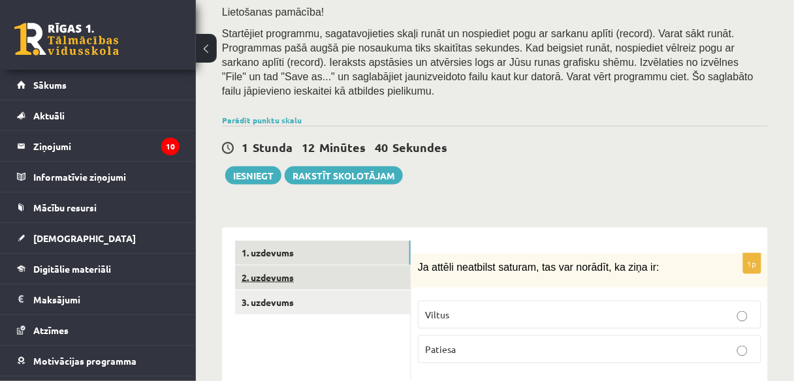
click at [299, 266] on link "2. uzdevums" at bounding box center [323, 278] width 176 height 24
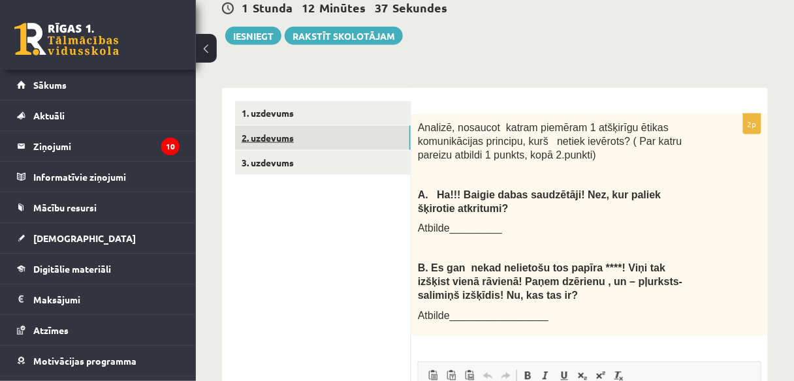
scroll to position [418, 0]
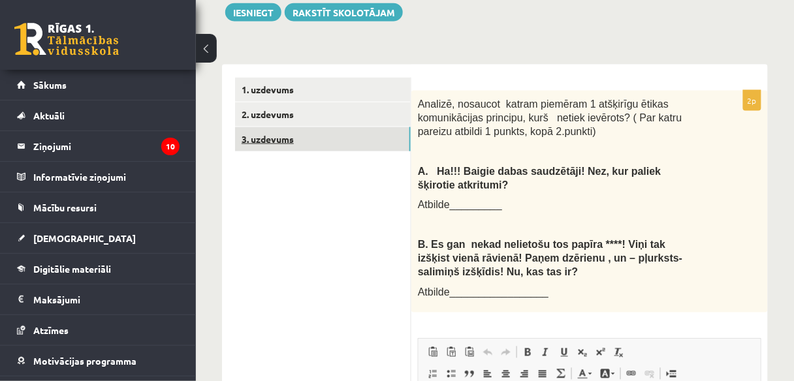
click at [293, 127] on link "3. uzdevums" at bounding box center [323, 139] width 176 height 24
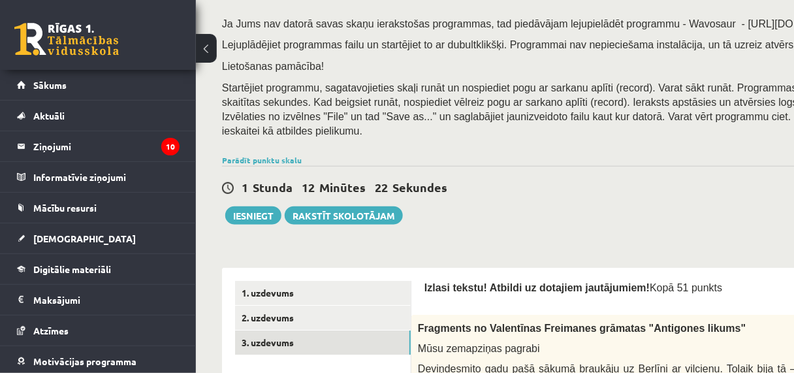
scroll to position [204, 0]
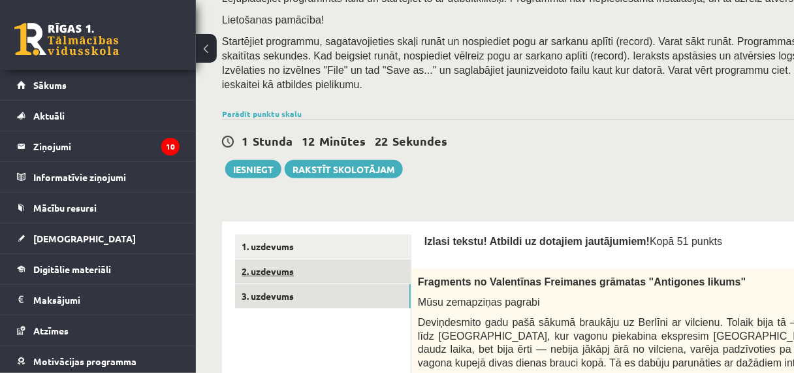
click at [345, 261] on link "2. uzdevums" at bounding box center [323, 271] width 176 height 24
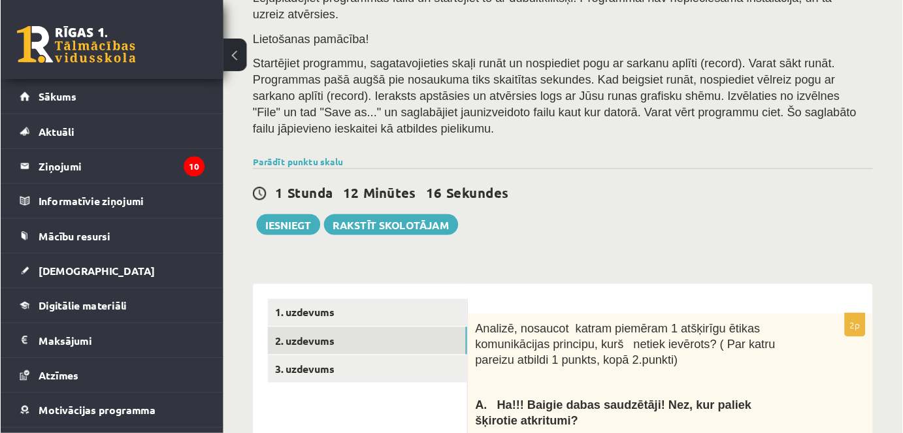
scroll to position [232, 0]
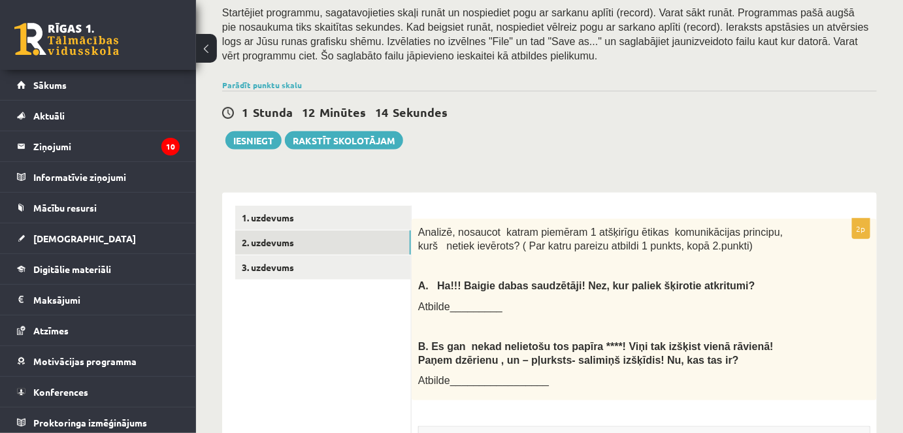
drag, startPoint x: 784, startPoint y: 3, endPoint x: 674, endPoint y: 143, distance: 177.7
click at [674, 143] on div "1 Stunda 12 Minūtes 14 Sekundes Ieskaite saglabāta! Iesniegt Rakstīt skolotājam" at bounding box center [549, 120] width 654 height 59
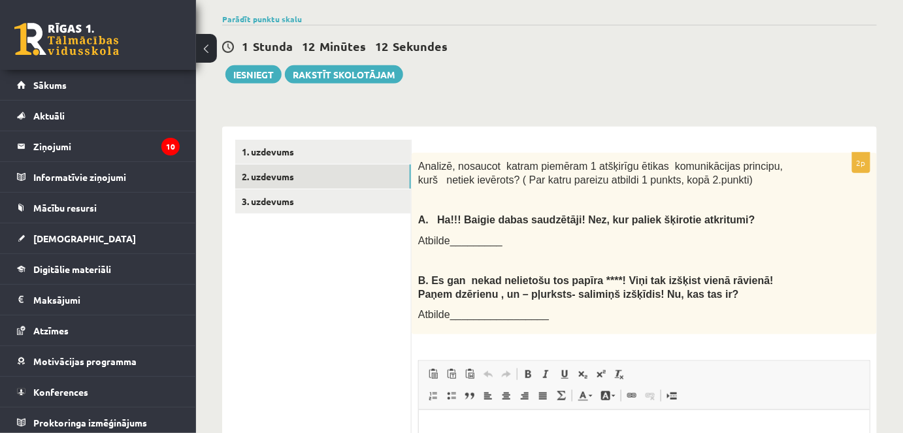
scroll to position [358, 0]
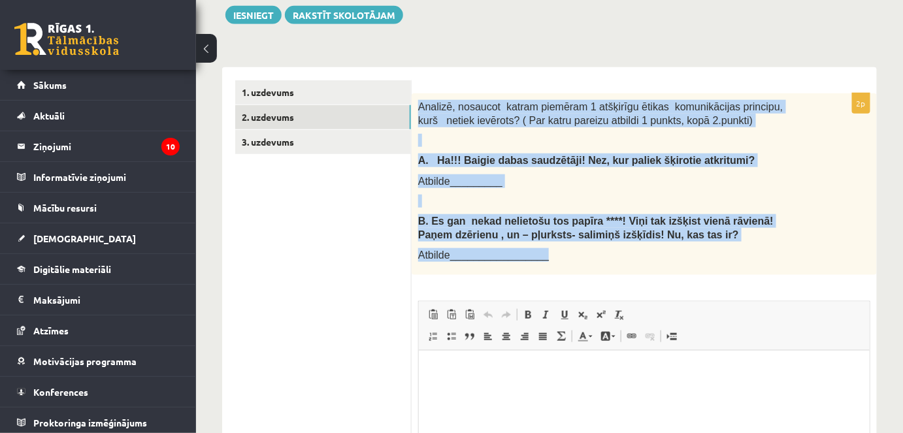
drag, startPoint x: 418, startPoint y: 105, endPoint x: 642, endPoint y: 251, distance: 267.5
click at [642, 251] on div "Analizē, nosaucot katram piemēram 1 atšķirīgu ētikas komunikācijas principu, ku…" at bounding box center [643, 184] width 465 height 182
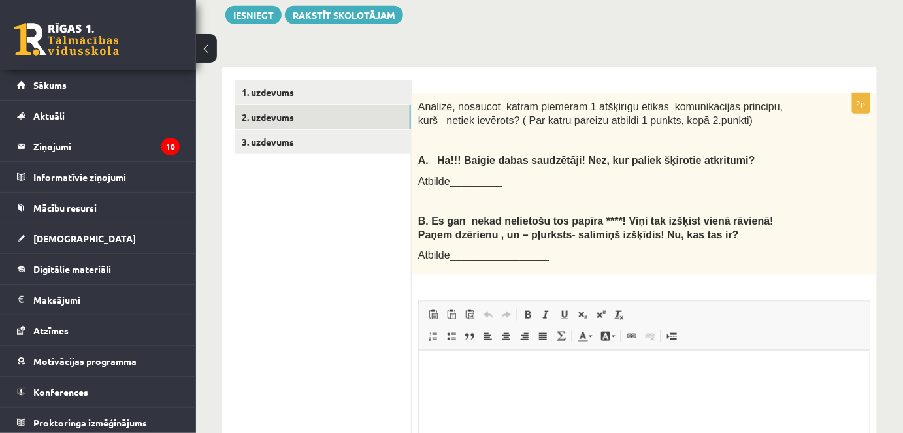
click at [342, 256] on ul "1. uzdevums 2. uzdevums 3. uzdevums" at bounding box center [323, 326] width 176 height 492
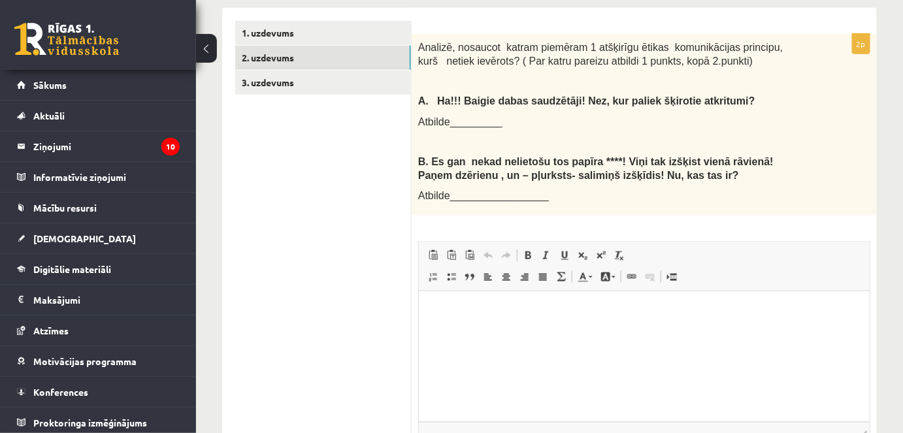
click at [489, 317] on html at bounding box center [643, 311] width 451 height 40
click at [486, 331] on html "**********" at bounding box center [643, 311] width 451 height 40
click at [513, 308] on p "**********" at bounding box center [643, 311] width 425 height 14
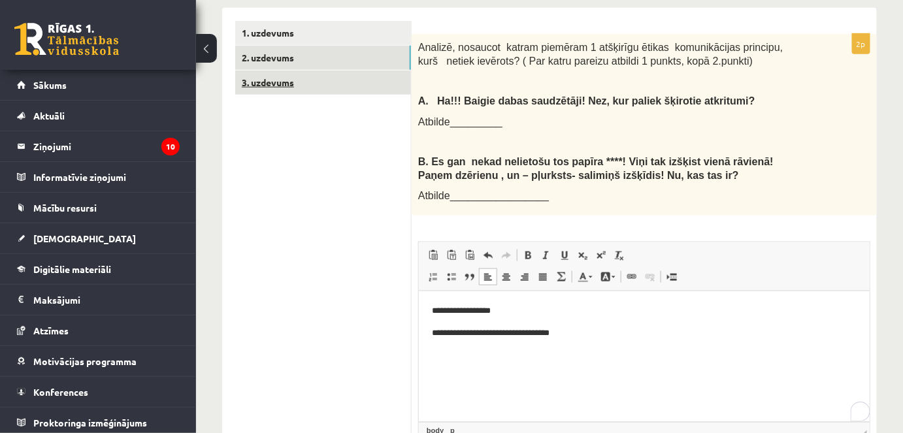
click at [345, 90] on link "3. uzdevums" at bounding box center [323, 83] width 176 height 24
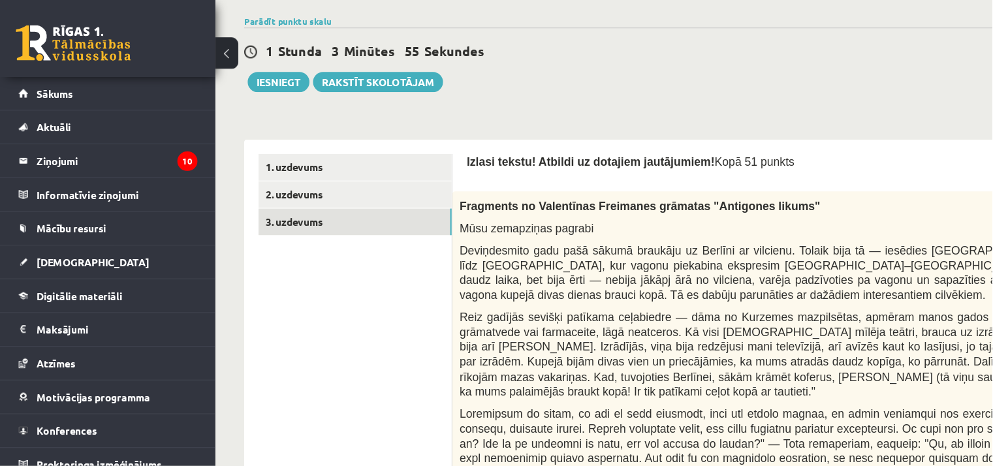
scroll to position [285, 0]
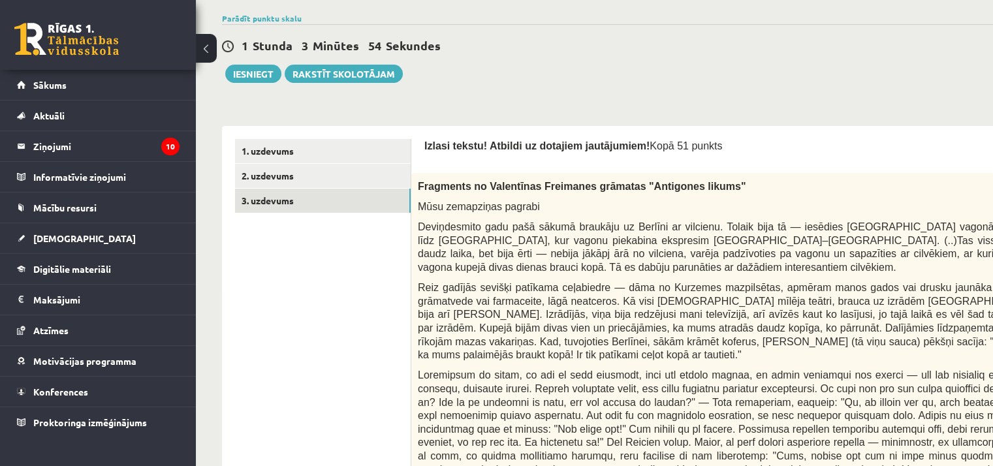
drag, startPoint x: 882, startPoint y: 0, endPoint x: 697, endPoint y: 69, distance: 197.1
click at [697, 69] on div "1 Stunda 3 Minūtes 54 Sekundes Ieskaite saglabāta! Iesniegt Rakstīt skolotājam" at bounding box center [640, 53] width 836 height 59
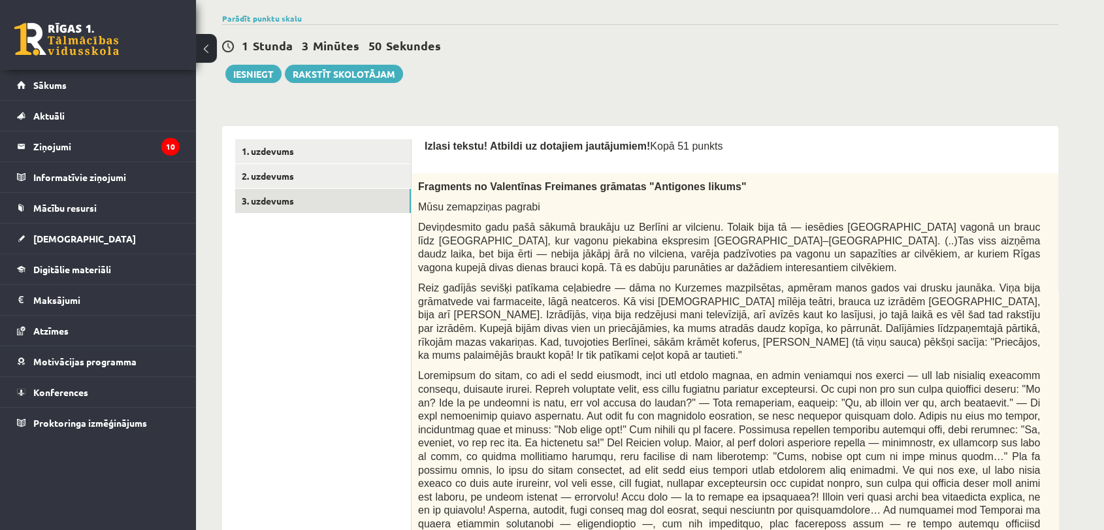
drag, startPoint x: 1002, startPoint y: 1, endPoint x: 729, endPoint y: 97, distance: 289.4
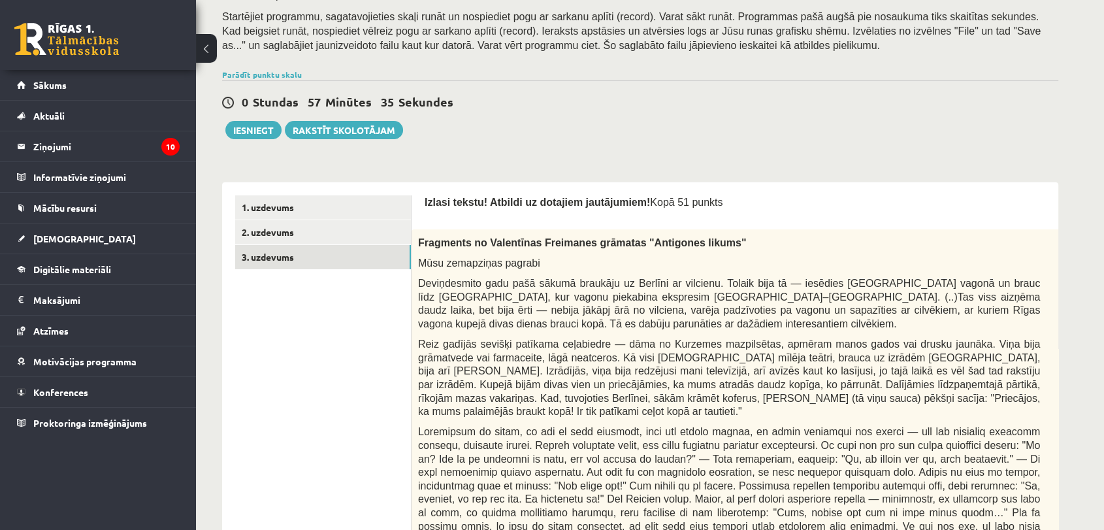
scroll to position [227, 0]
drag, startPoint x: 622, startPoint y: 242, endPoint x: 696, endPoint y: 246, distance: 74.6
click at [696, 246] on span "Fragments no Valentīnas Freimanes grāmatas "Antigones likums"" at bounding box center [582, 243] width 328 height 11
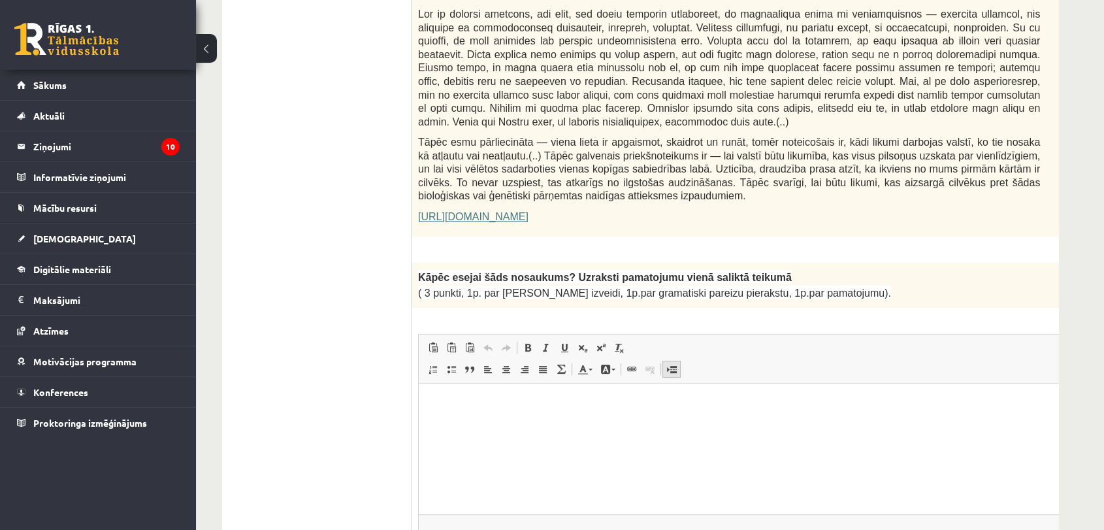
scroll to position [880, 0]
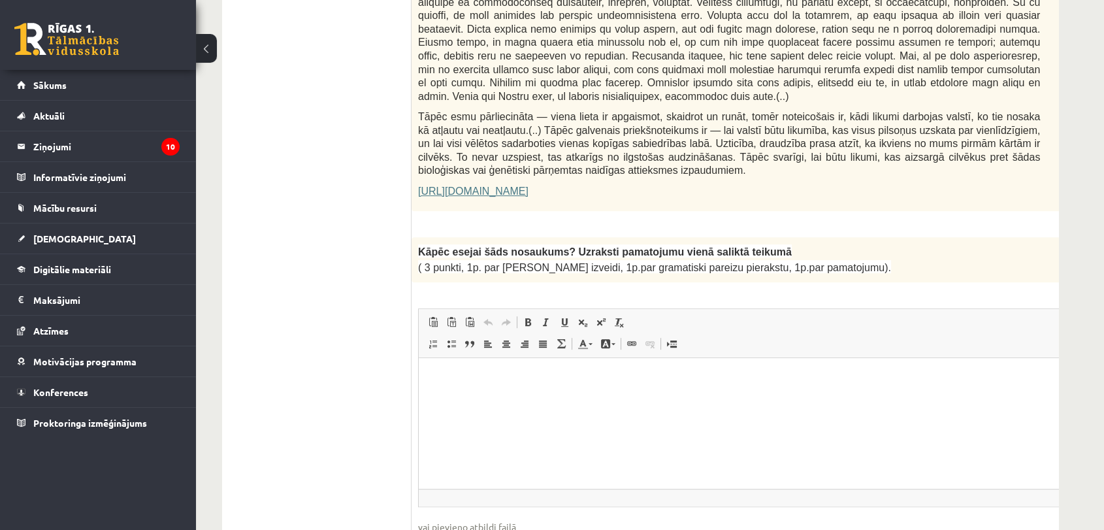
click at [518, 381] on html at bounding box center [762, 377] width 686 height 40
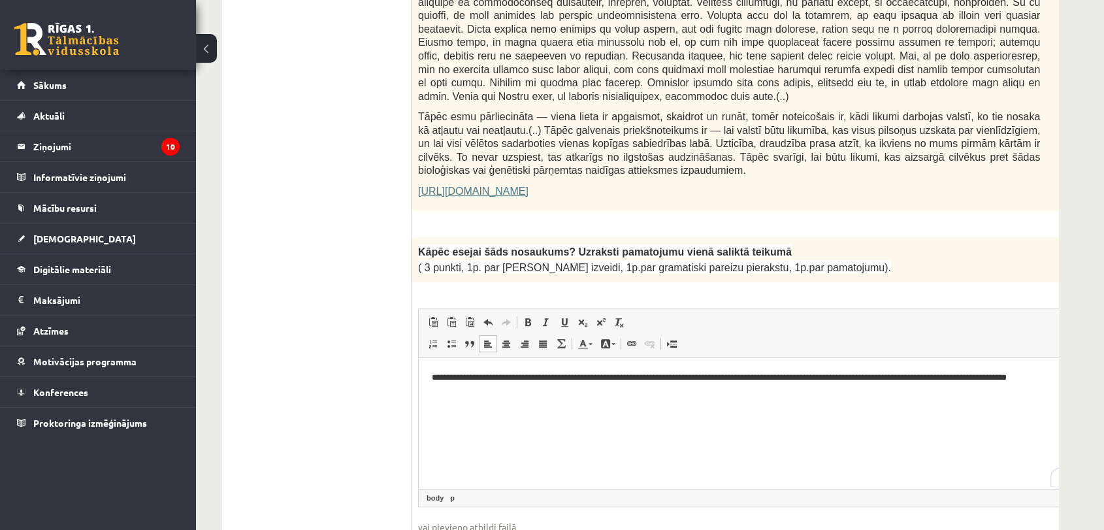
click at [434, 374] on p "**********" at bounding box center [744, 383] width 625 height 27
click at [436, 377] on p "**********" at bounding box center [744, 383] width 625 height 27
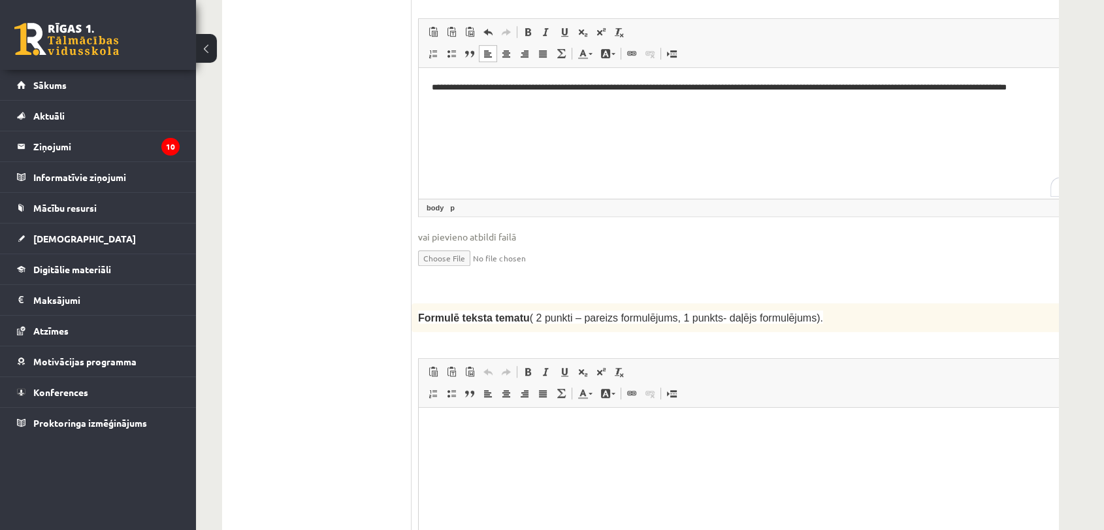
scroll to position [1243, 0]
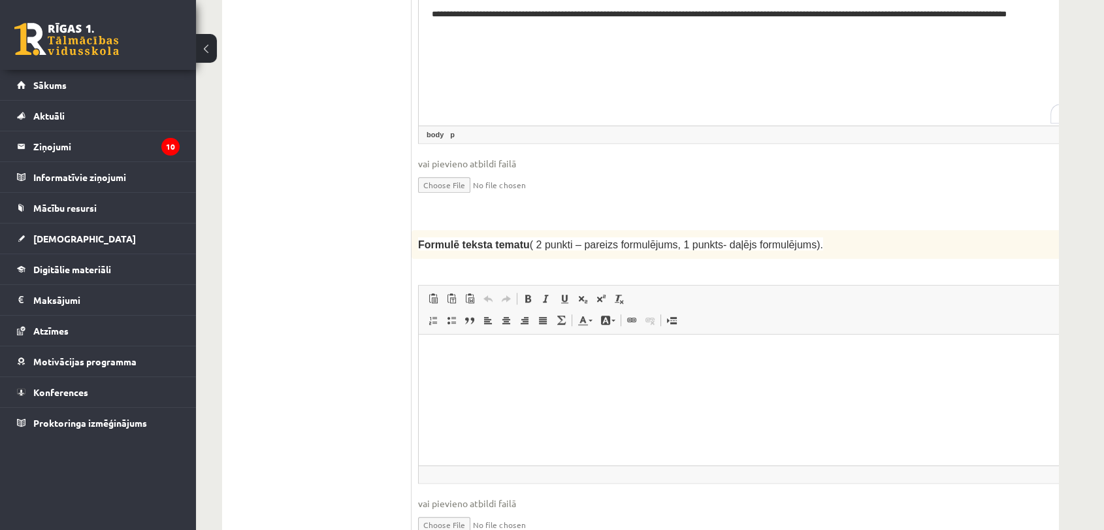
click at [561, 366] on html at bounding box center [762, 354] width 686 height 40
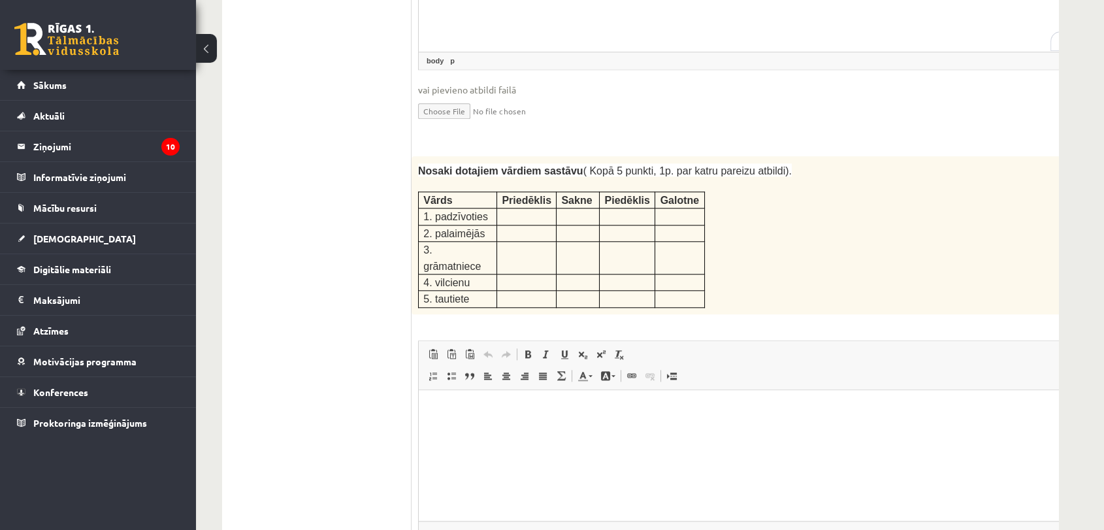
scroll to position [1678, 0]
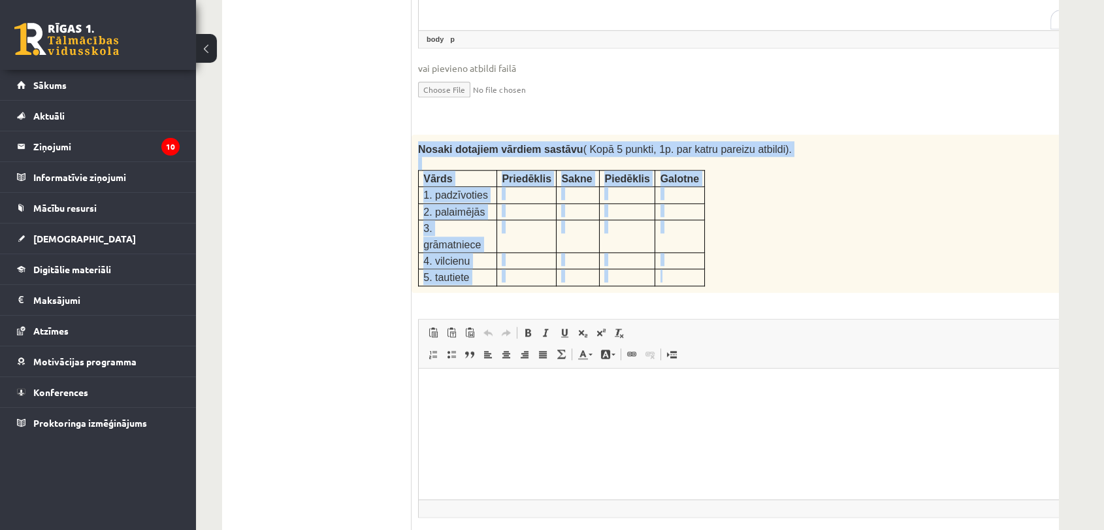
drag, startPoint x: 417, startPoint y: 102, endPoint x: 670, endPoint y: 204, distance: 272.8
click at [670, 204] on div "Nosaki dotajiem vārdiem sastāvu ( Kopā 5 punkti, 1p. par katru pareizu atbildi)…" at bounding box center [761, 214] width 700 height 158
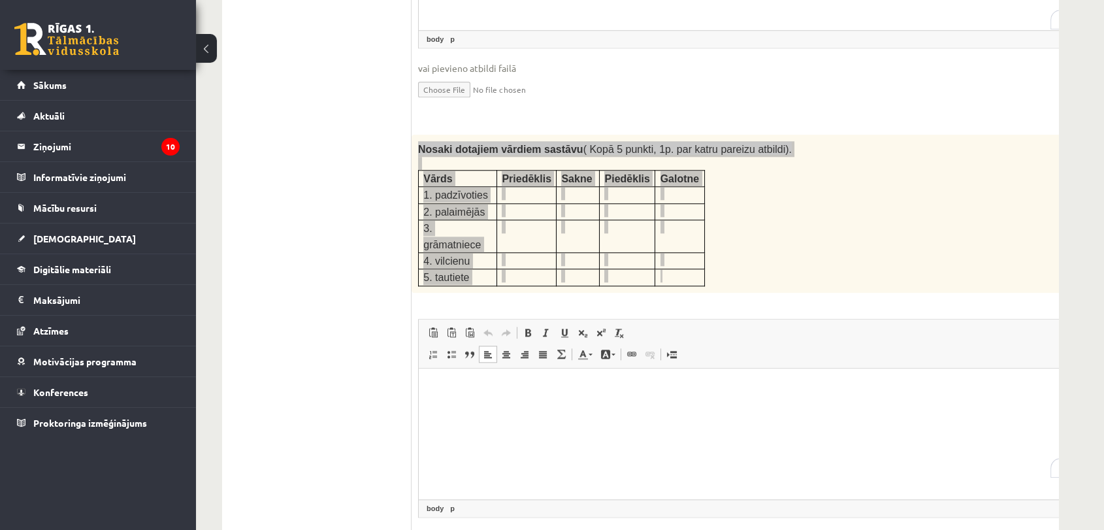
click at [489, 381] on html at bounding box center [762, 388] width 686 height 40
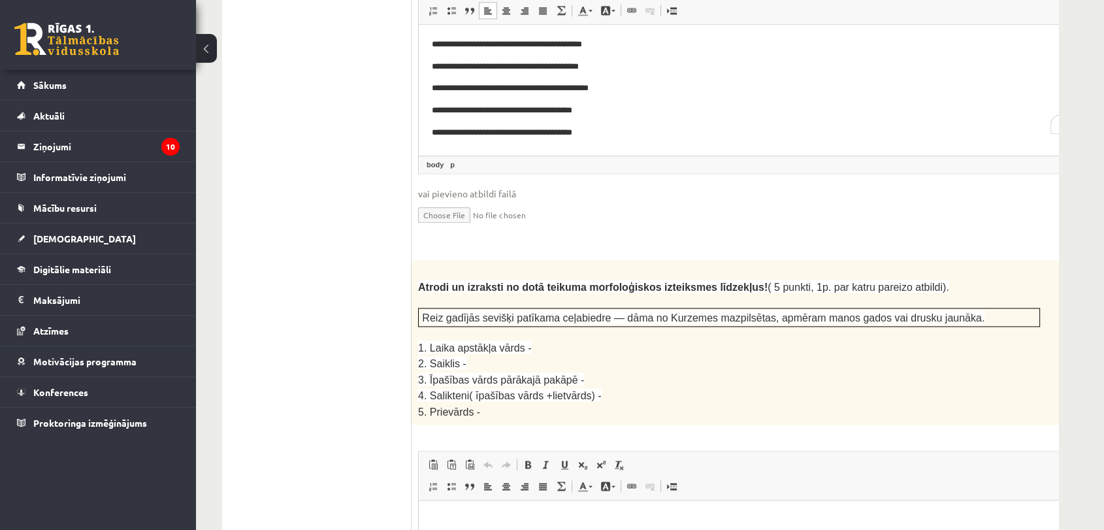
scroll to position [2042, 0]
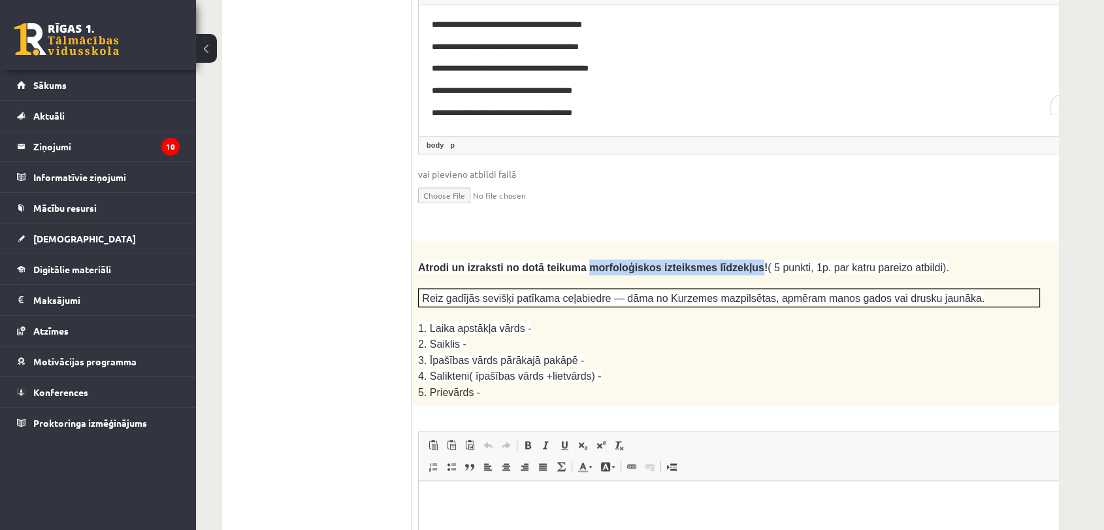
drag, startPoint x: 596, startPoint y: 202, endPoint x: 716, endPoint y: 205, distance: 120.2
click at [716, 262] on span "Atrodi un izraksti no dotā teikuma morfoloģiskos izteiksmes līdzekļus!" at bounding box center [592, 267] width 349 height 11
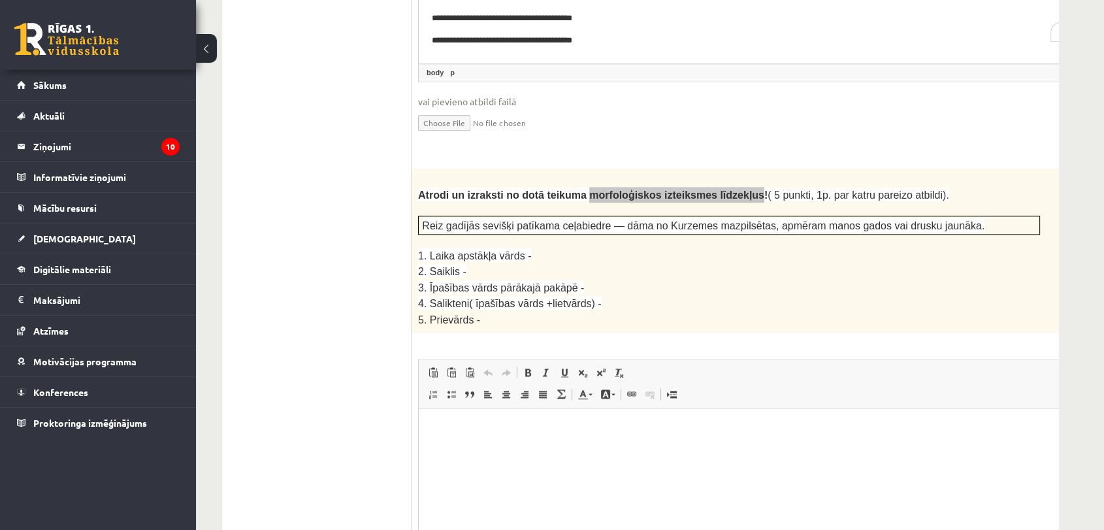
click at [458, 381] on html at bounding box center [762, 428] width 686 height 40
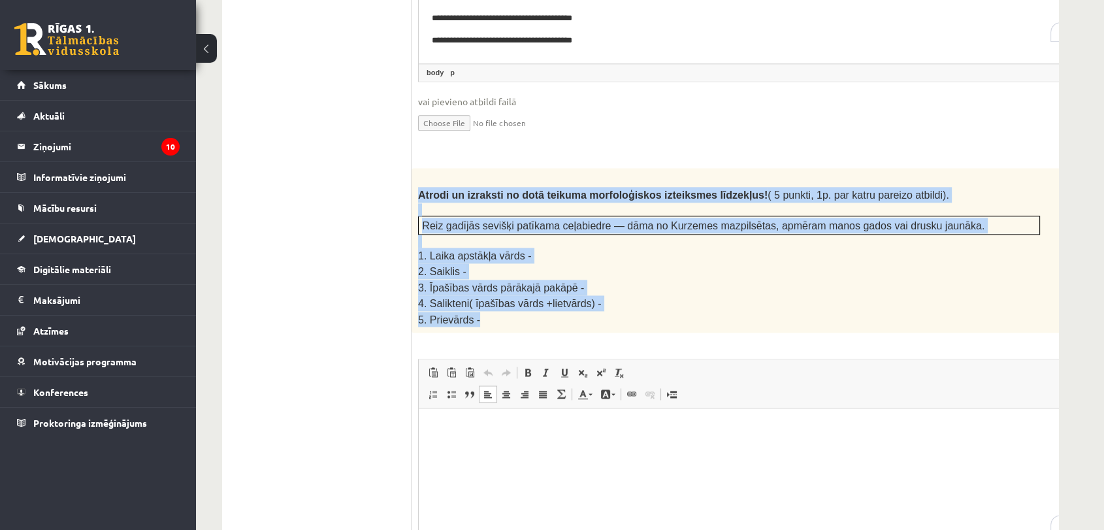
drag, startPoint x: 418, startPoint y: 124, endPoint x: 573, endPoint y: 246, distance: 197.7
click at [573, 246] on div "Atrodi un izraksti no dotā teikuma morfoloģiskos izteiksmes līdzekļus! ( 5 punk…" at bounding box center [761, 250] width 700 height 165
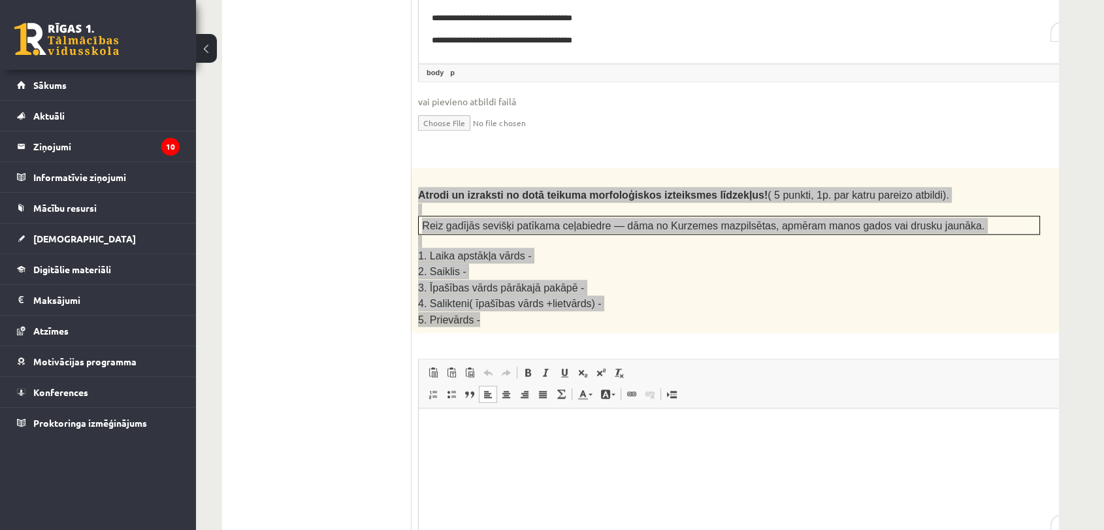
click at [537, 381] on html at bounding box center [762, 428] width 686 height 40
click at [455, 381] on p "***" at bounding box center [744, 516] width 625 height 14
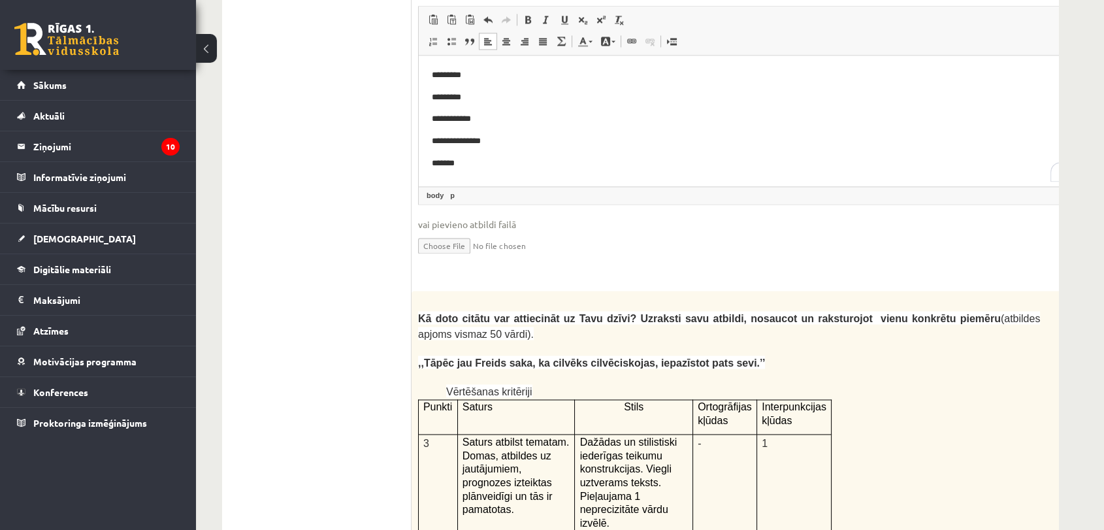
scroll to position [2539, 0]
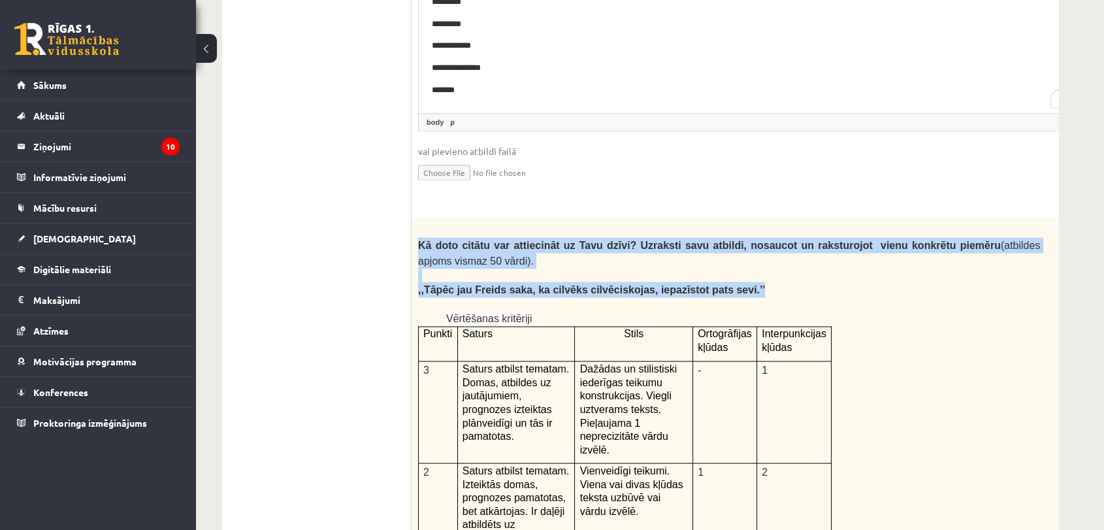
drag, startPoint x: 418, startPoint y: 173, endPoint x: 752, endPoint y: 210, distance: 336.4
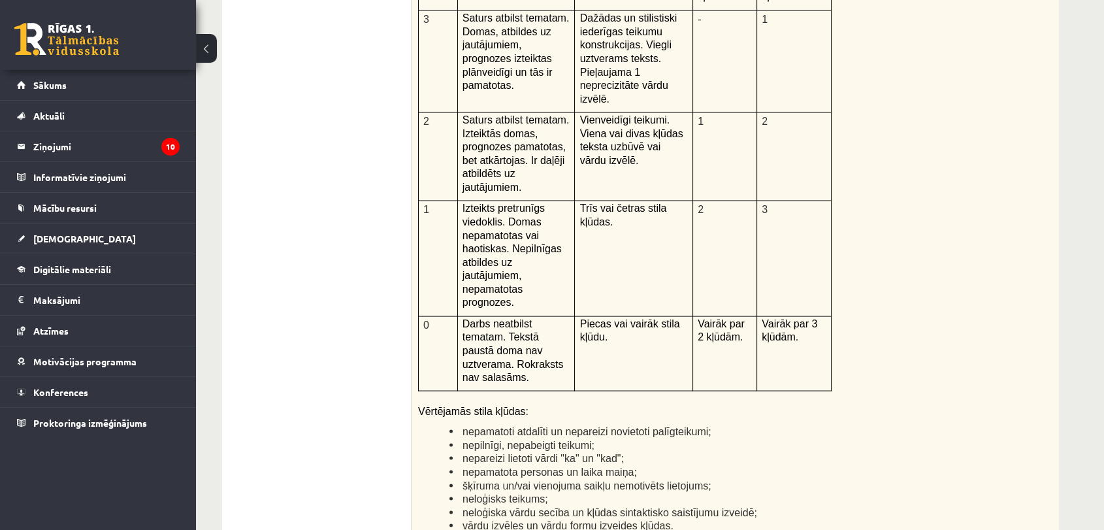
scroll to position [2975, 0]
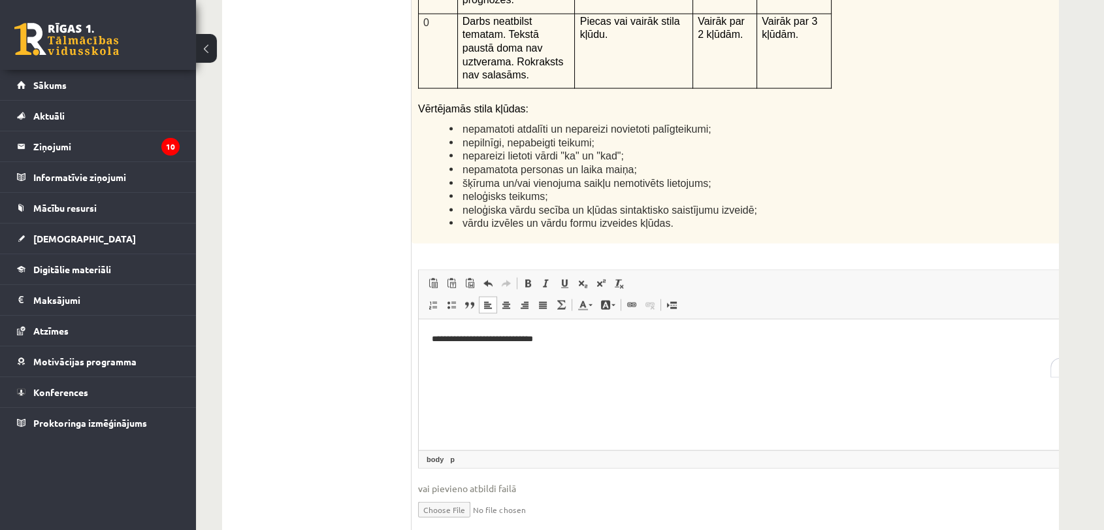
scroll to position [3047, 0]
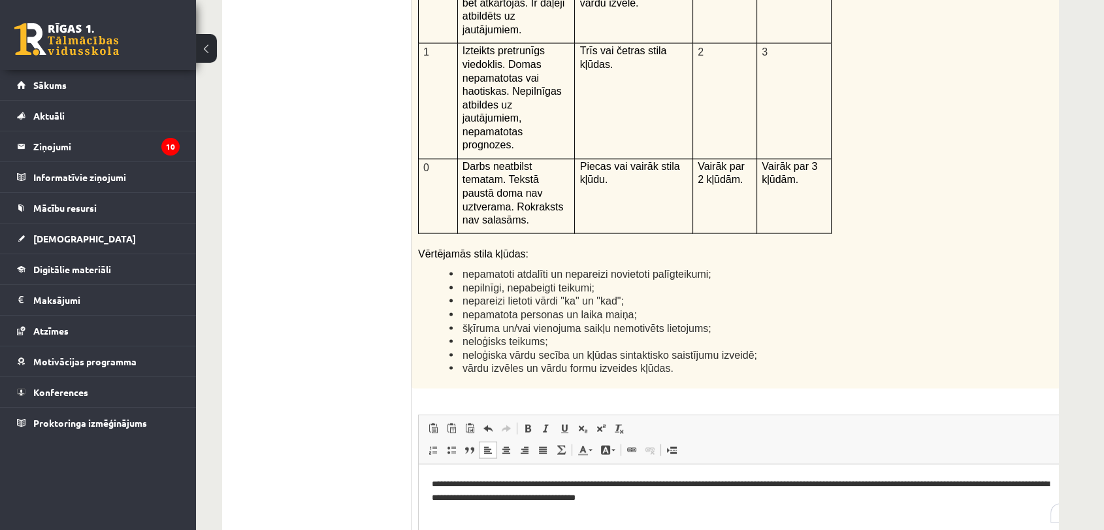
click at [465, 381] on p "**********" at bounding box center [744, 490] width 625 height 27
click at [667, 381] on p "**********" at bounding box center [744, 490] width 625 height 27
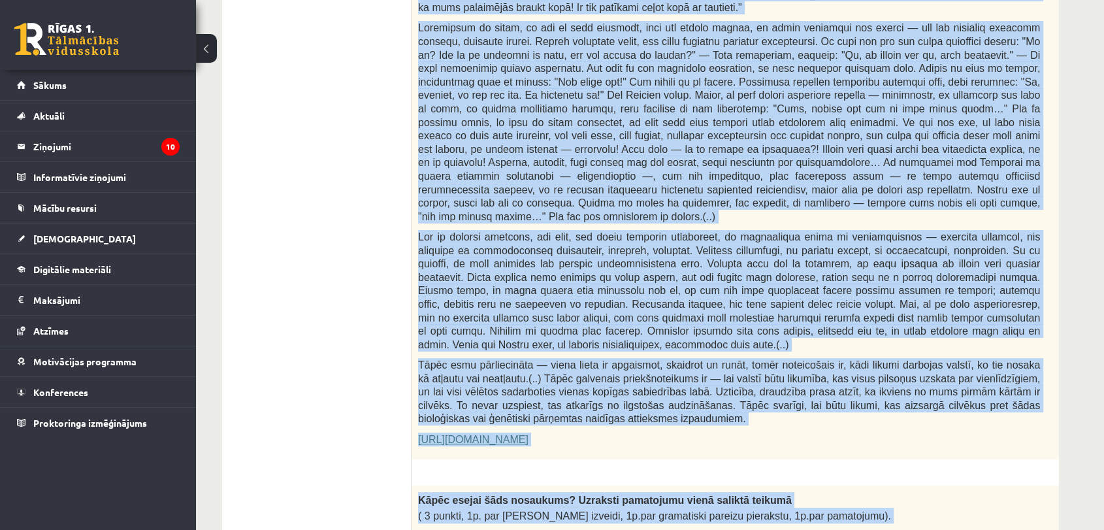
scroll to position [674, 0]
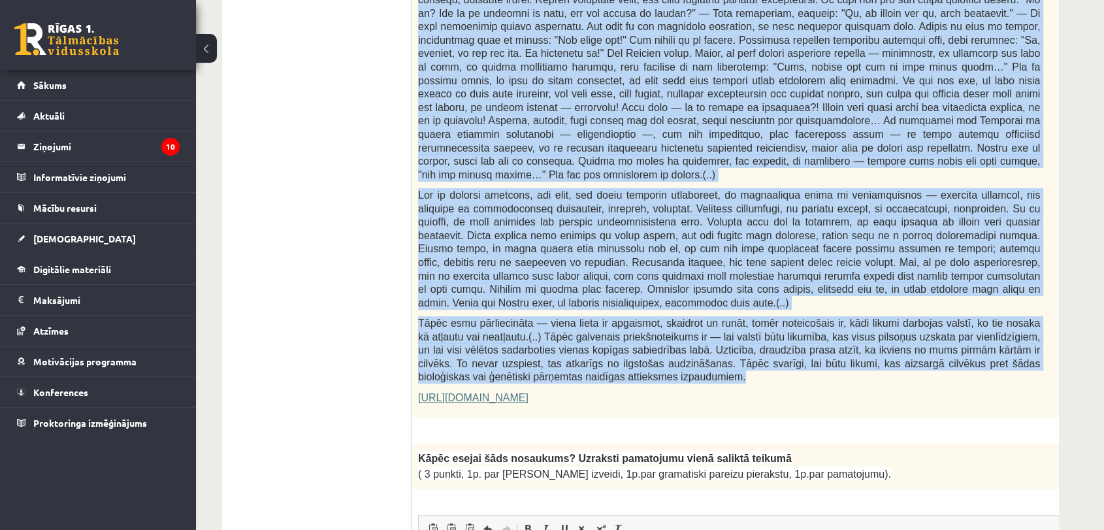
drag, startPoint x: 419, startPoint y: 135, endPoint x: 807, endPoint y: 332, distance: 435.2
click at [793, 332] on div "Fragments no Valentīnas Freimanes grāmatas "Antigones likums" Mūsu zemapziņas p…" at bounding box center [761, 100] width 700 height 633
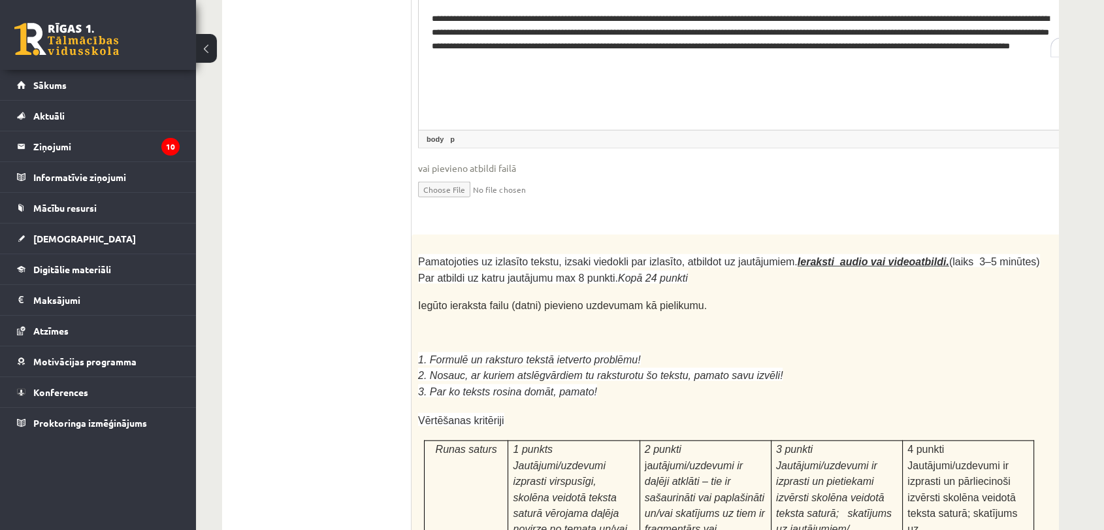
scroll to position [3504, 0]
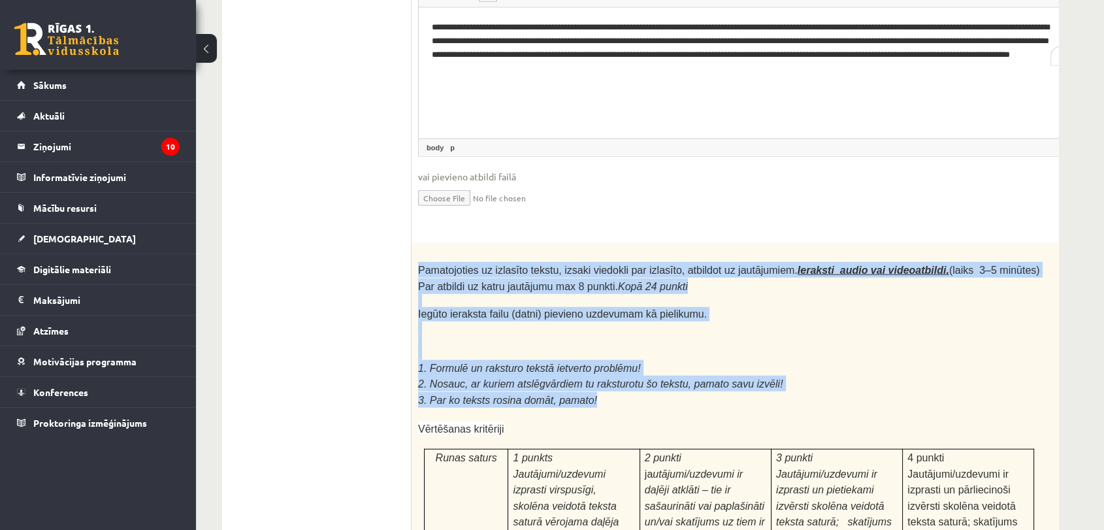
drag, startPoint x: 416, startPoint y: 127, endPoint x: 759, endPoint y: 253, distance: 365.3
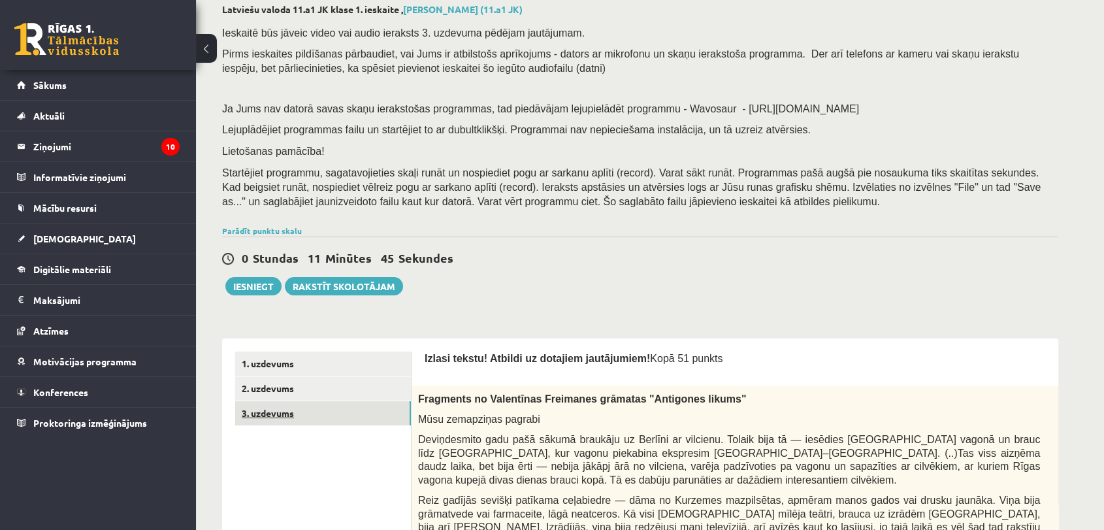
scroll to position [0, 0]
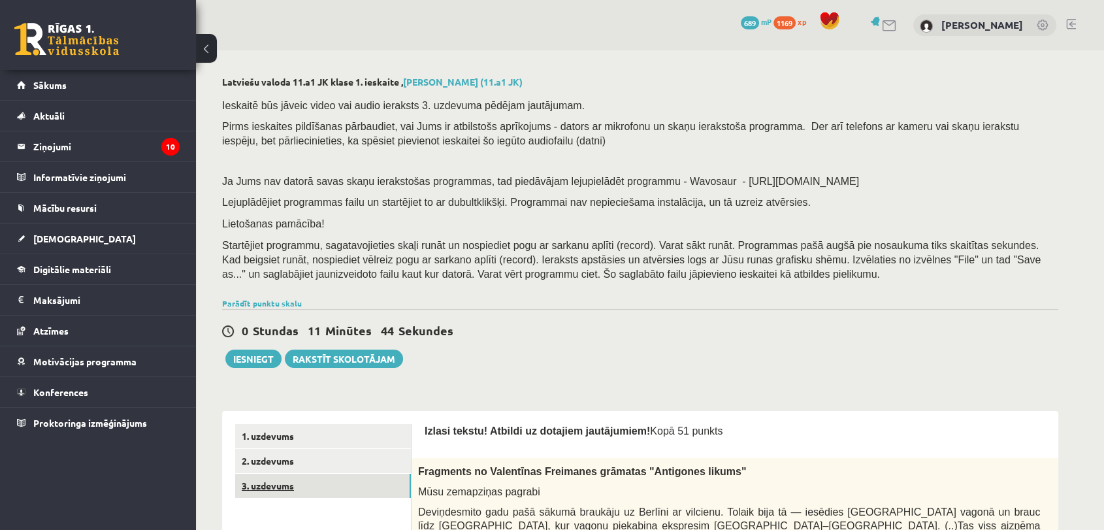
click at [373, 381] on link "3. uzdevums" at bounding box center [323, 485] width 176 height 24
click at [309, 381] on link "2. uzdevums" at bounding box center [323, 461] width 176 height 24
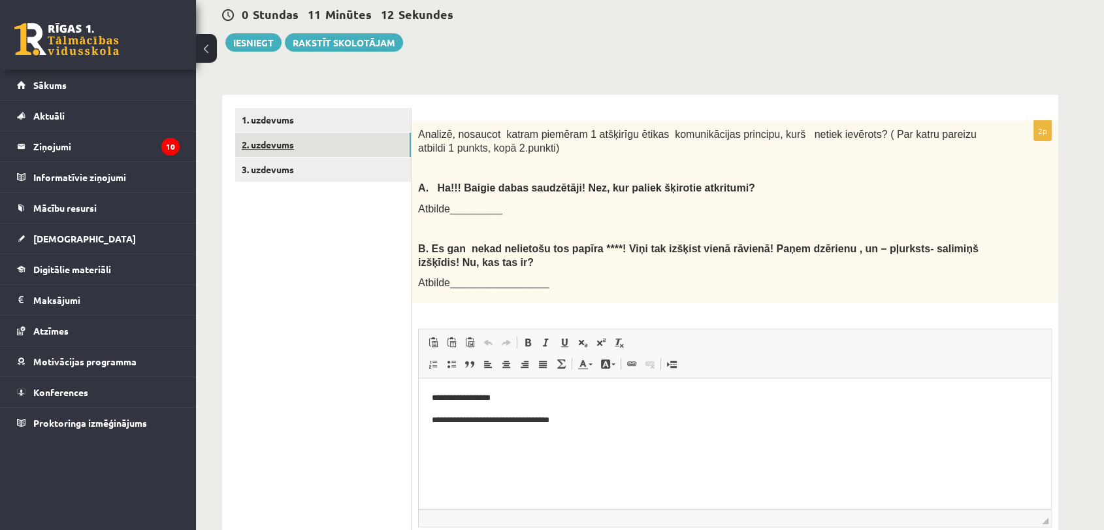
scroll to position [209, 0]
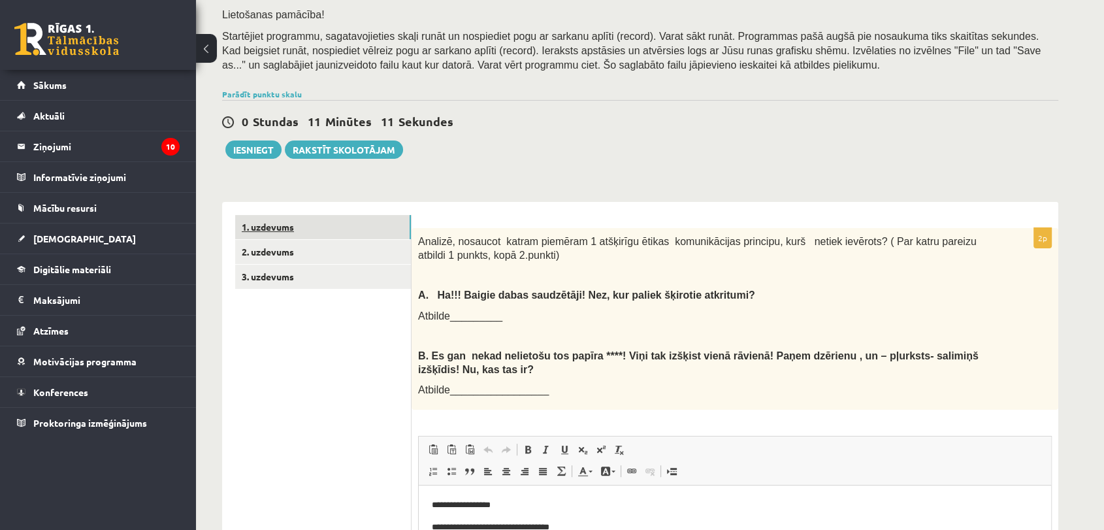
click at [321, 221] on link "1. uzdevums" at bounding box center [323, 227] width 176 height 24
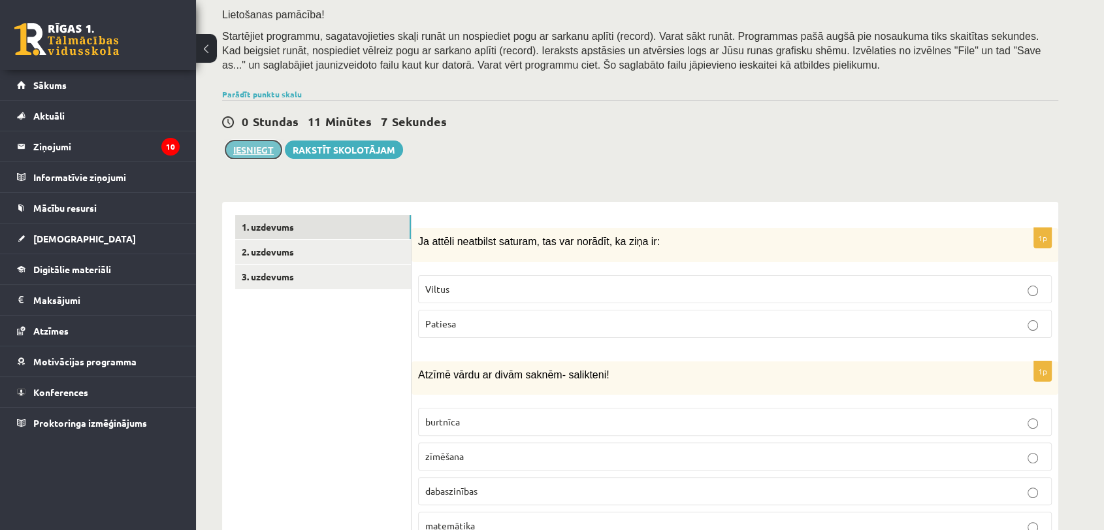
click at [255, 158] on button "Iesniegt" at bounding box center [253, 149] width 56 height 18
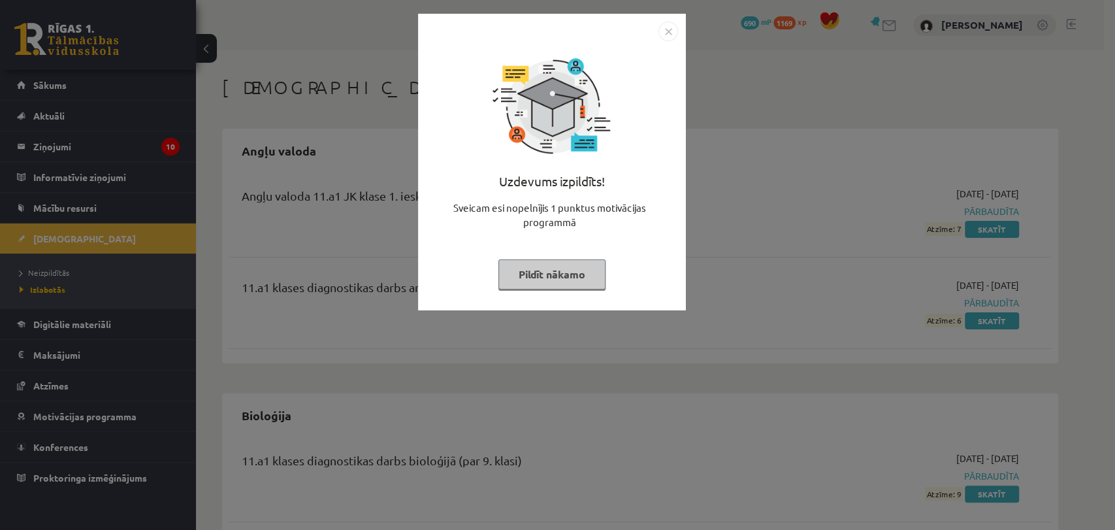
click at [564, 266] on button "Pildīt nākamo" at bounding box center [551, 274] width 107 height 30
